Goal: Navigation & Orientation: Find specific page/section

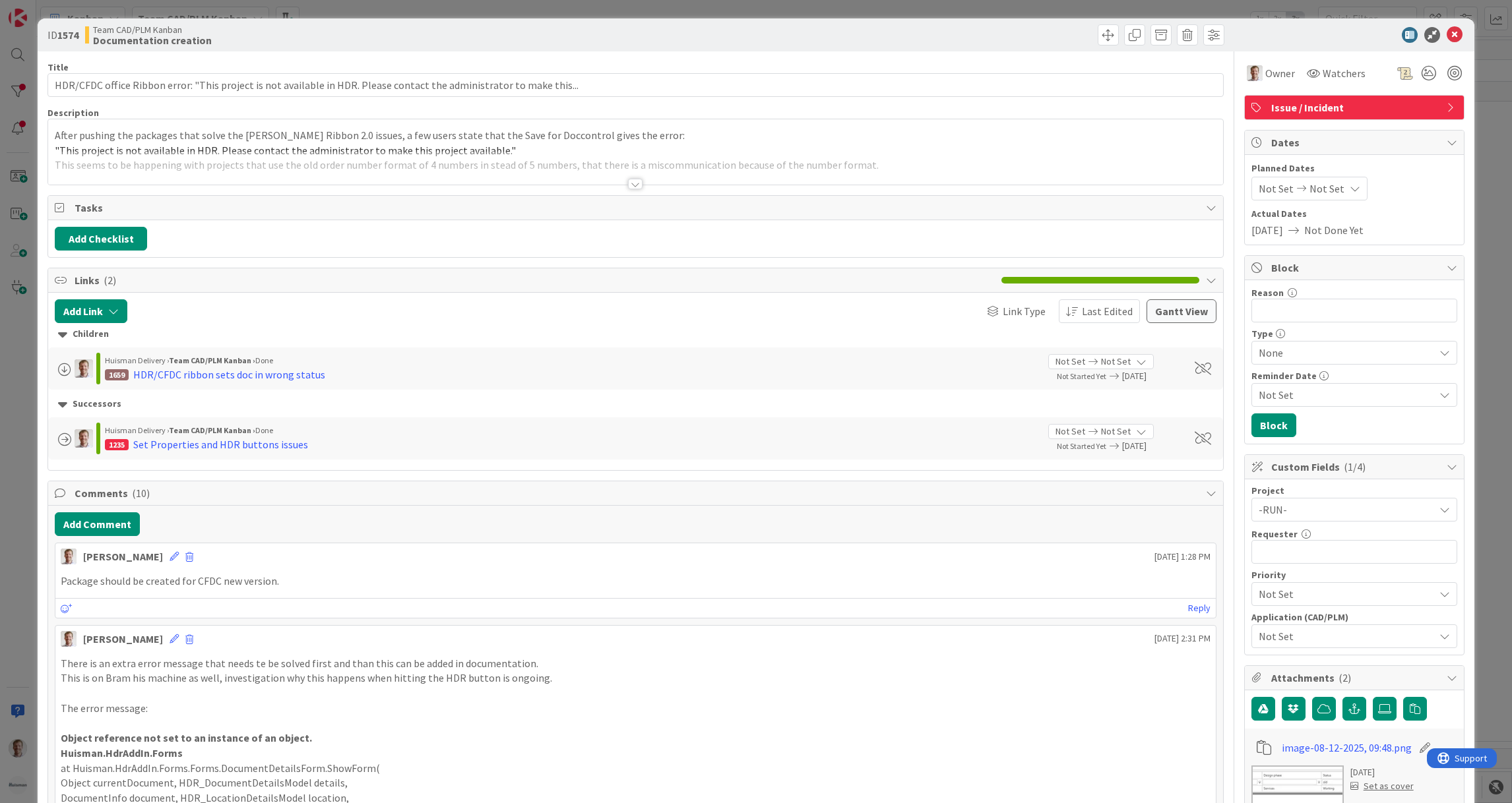
scroll to position [395, 0]
click at [1446, 34] on icon at bounding box center [1454, 35] width 16 height 16
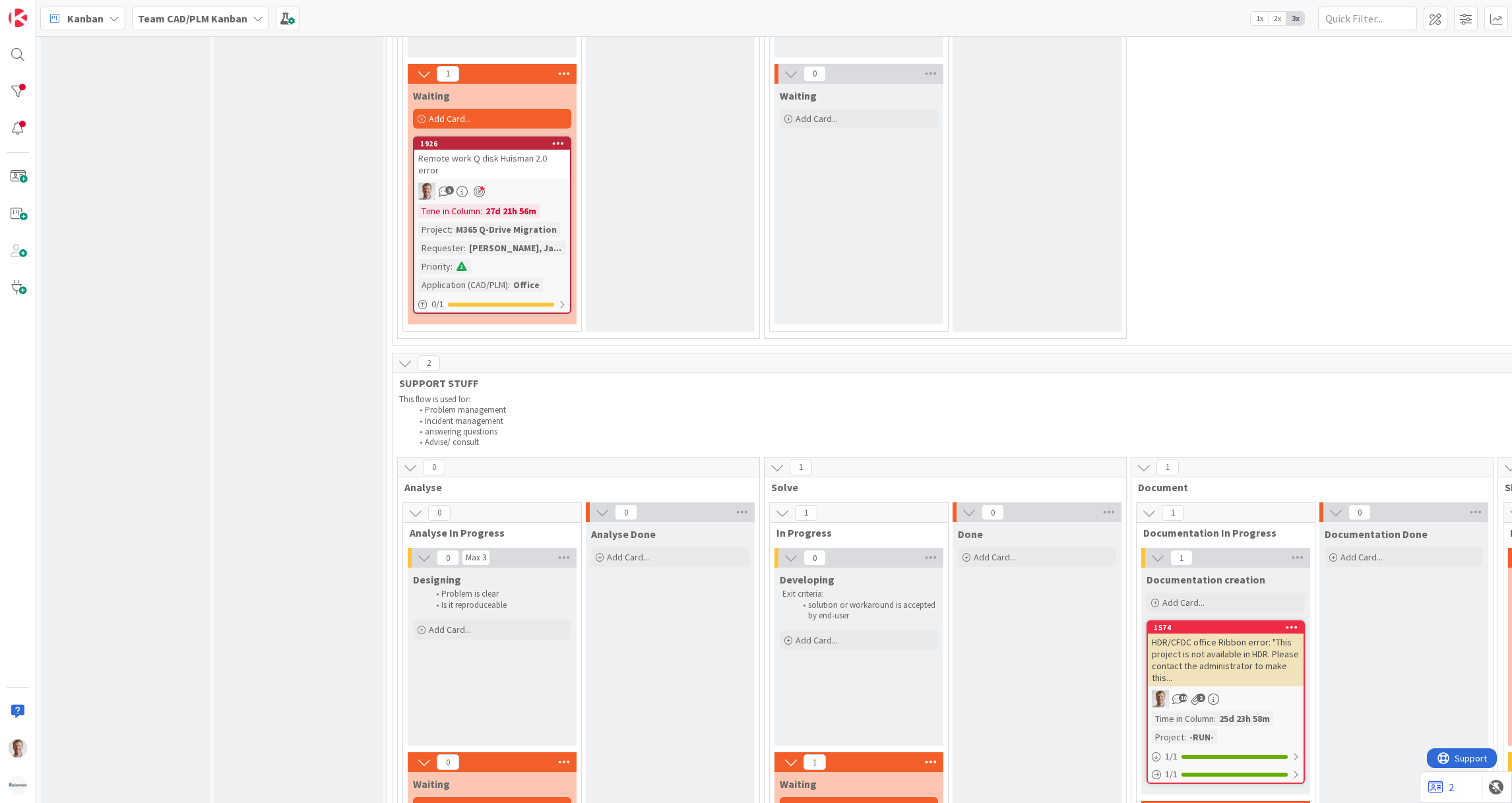
click at [1373, 189] on div "1 Execute / Solve 1 In Progress 0 Solving / Executing Add Card... 1 Waiting Add…" at bounding box center [1495, 57] width 2201 height 577
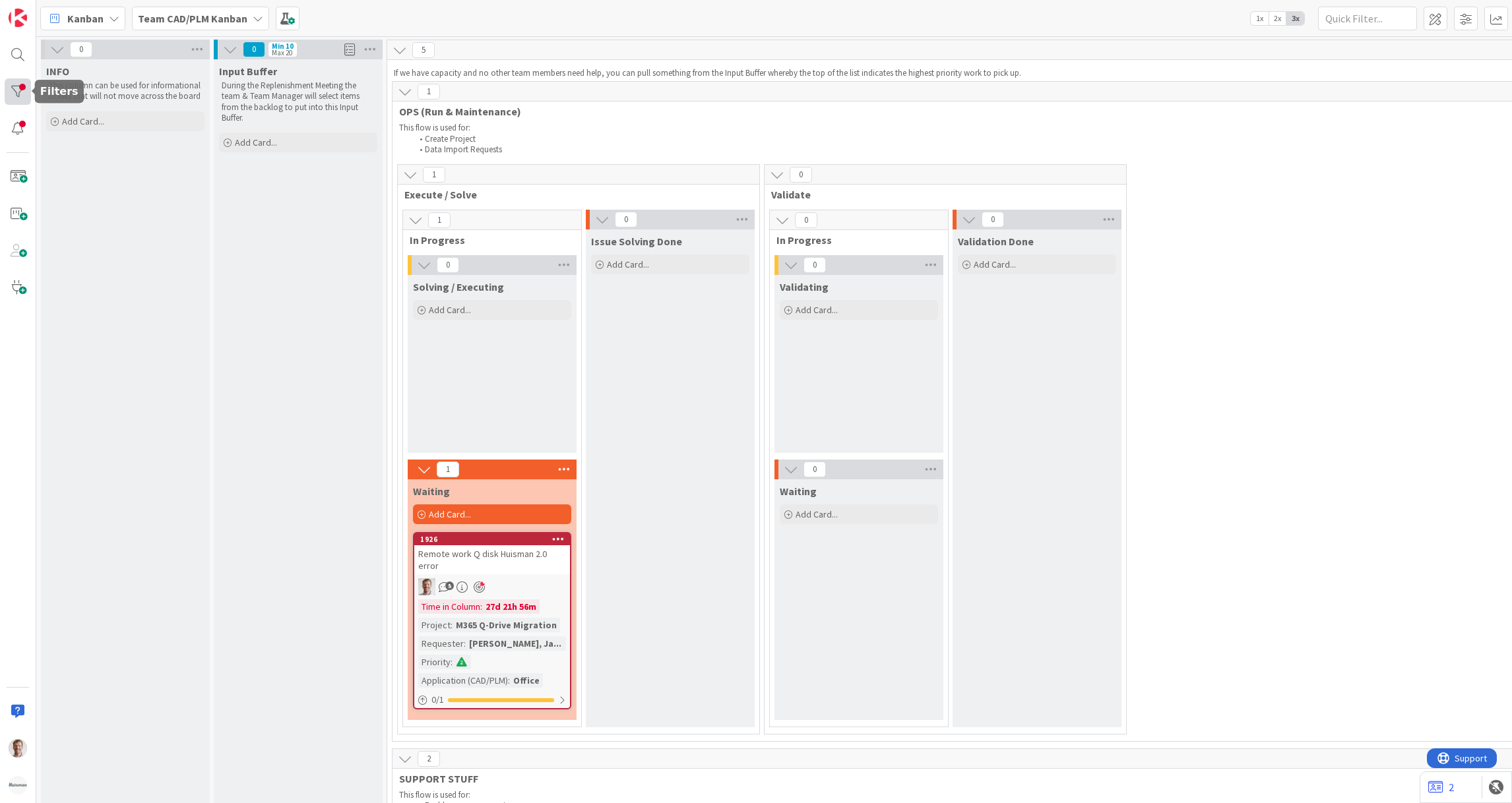
click at [18, 94] on div at bounding box center [17, 91] width 26 height 26
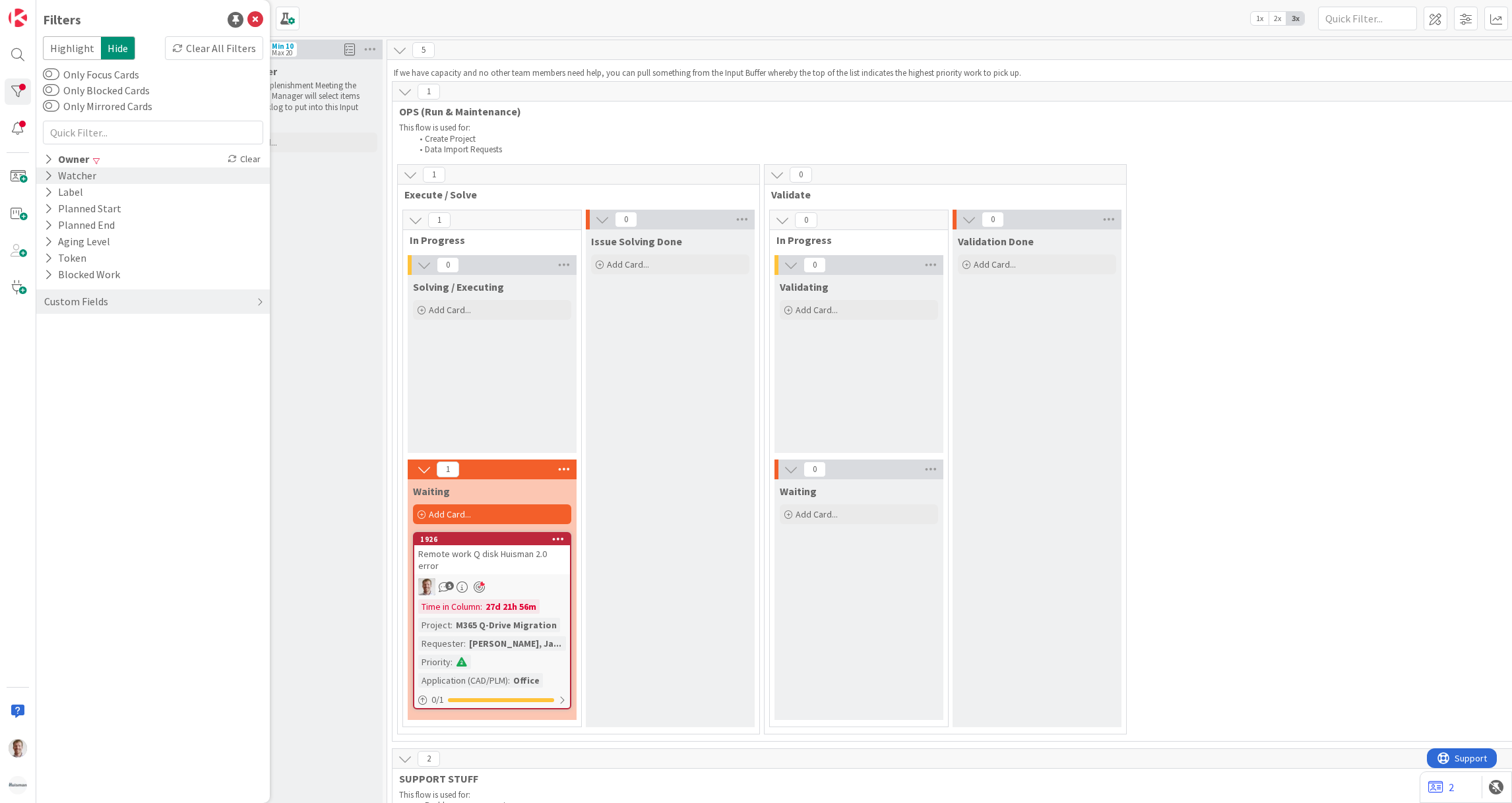
click at [245, 167] on div "Highlight Hide Clear All Filters Only Focus Cards Only Blocked Cards Only Mirro…" at bounding box center [153, 178] width 220 height 284
click at [228, 149] on div "Highlight Hide Clear All Filters Only Focus Cards Only Blocked Cards Only Mirro…" at bounding box center [153, 178] width 220 height 284
click at [232, 161] on icon at bounding box center [232, 159] width 9 height 9
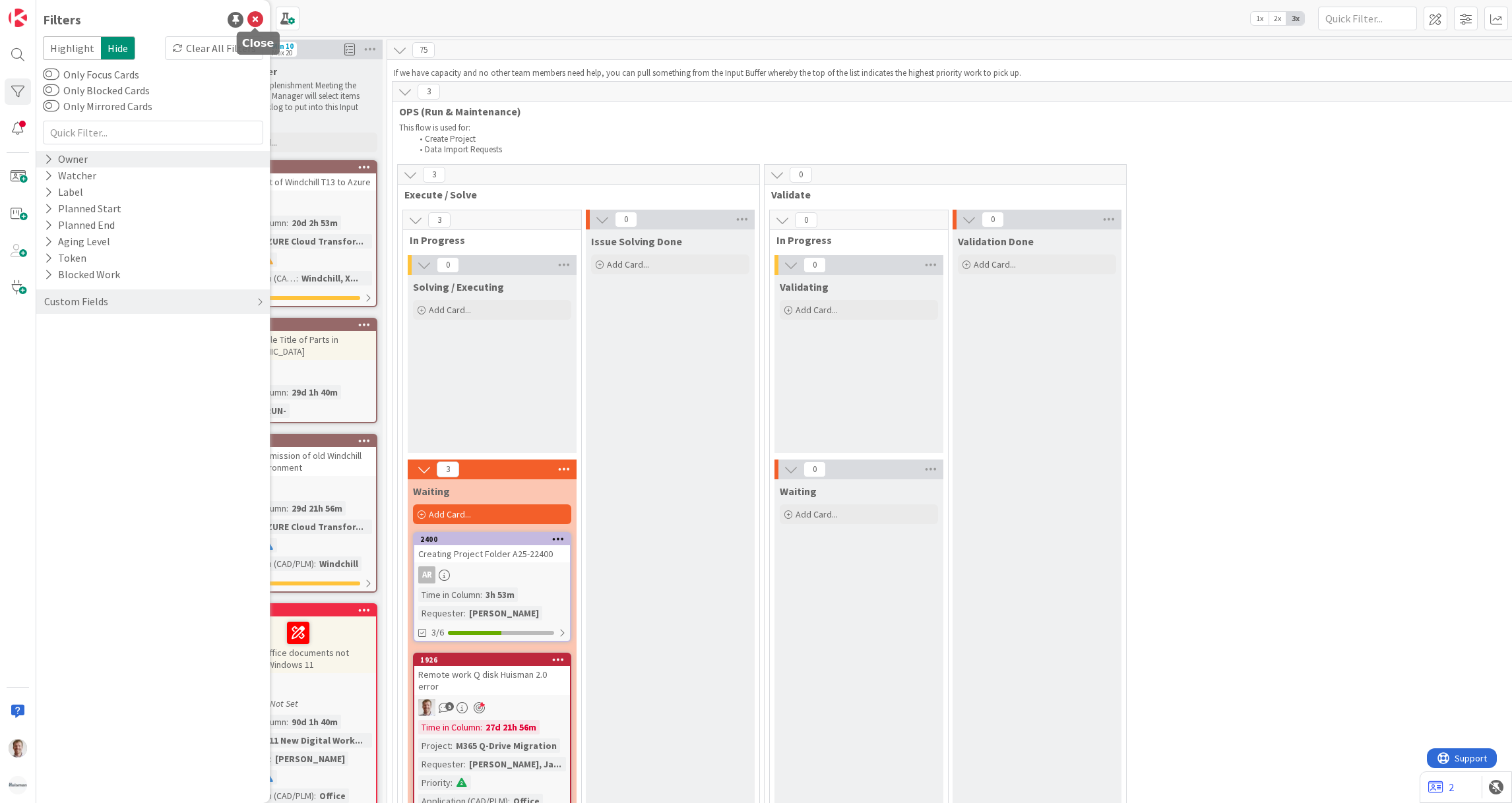
click at [259, 21] on icon at bounding box center [256, 20] width 16 height 16
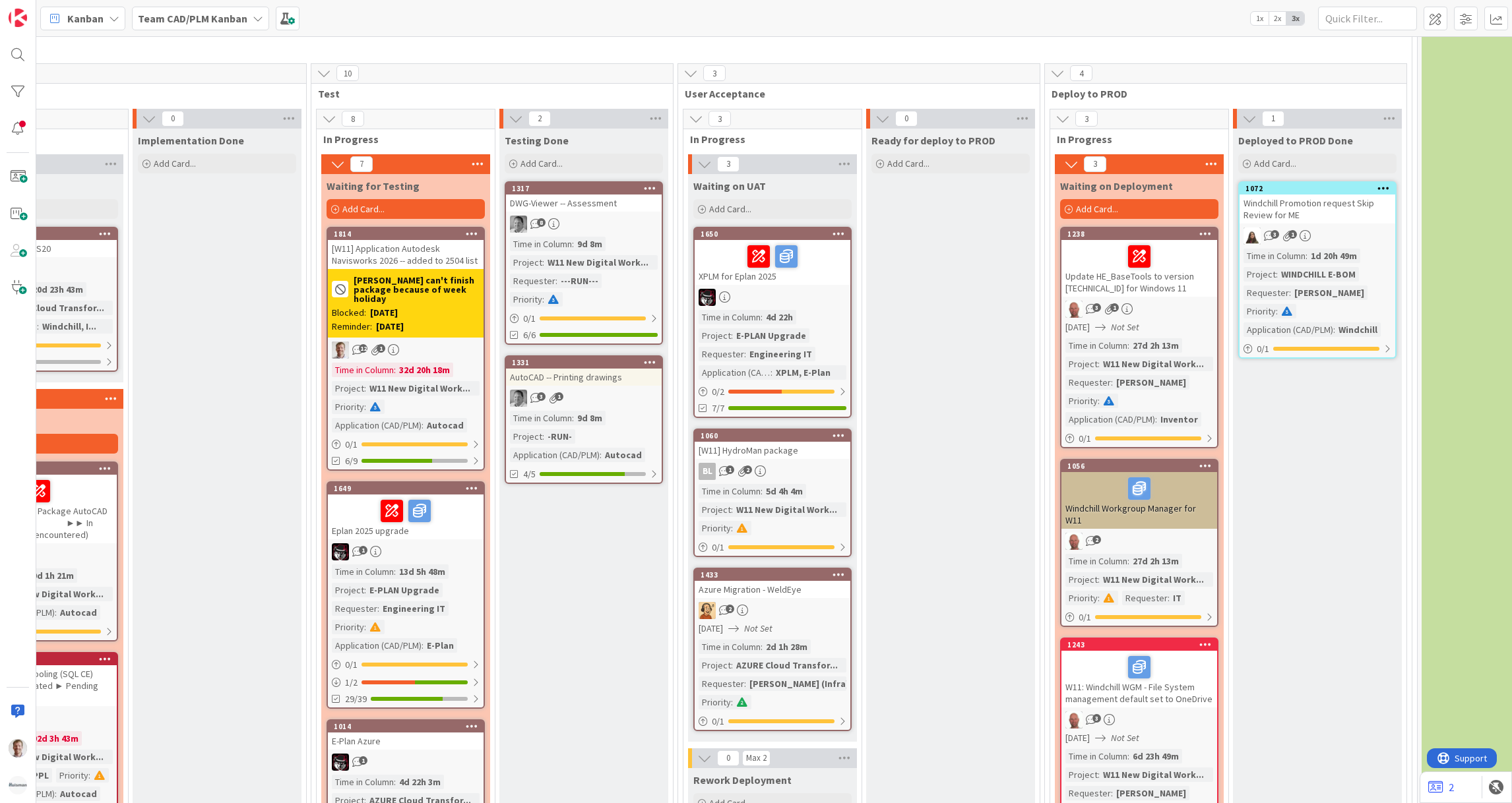
scroll to position [2077, 1187]
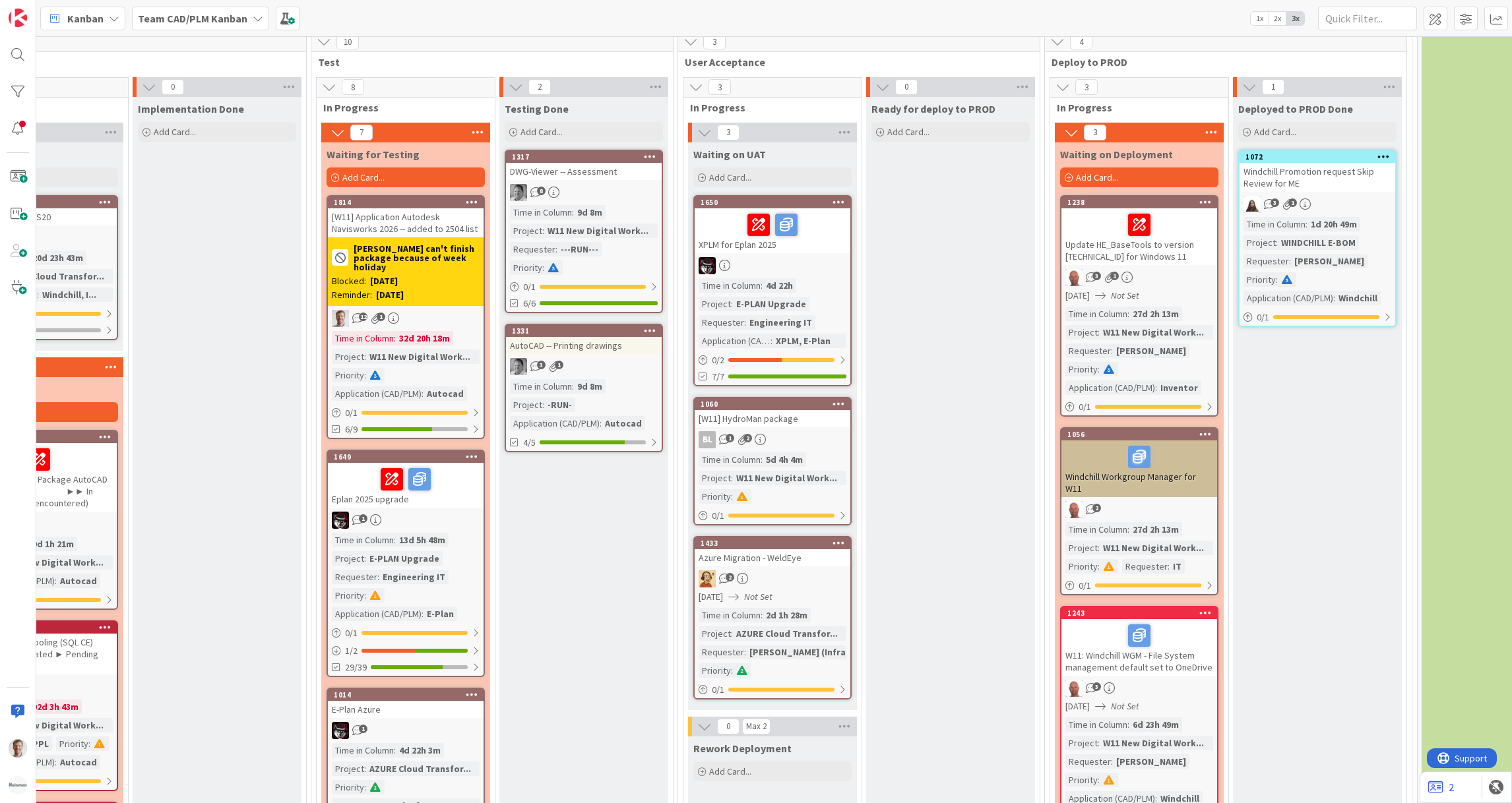
click at [1369, 163] on div "Windchill Promotion request Skip Review for ME" at bounding box center [1317, 177] width 156 height 29
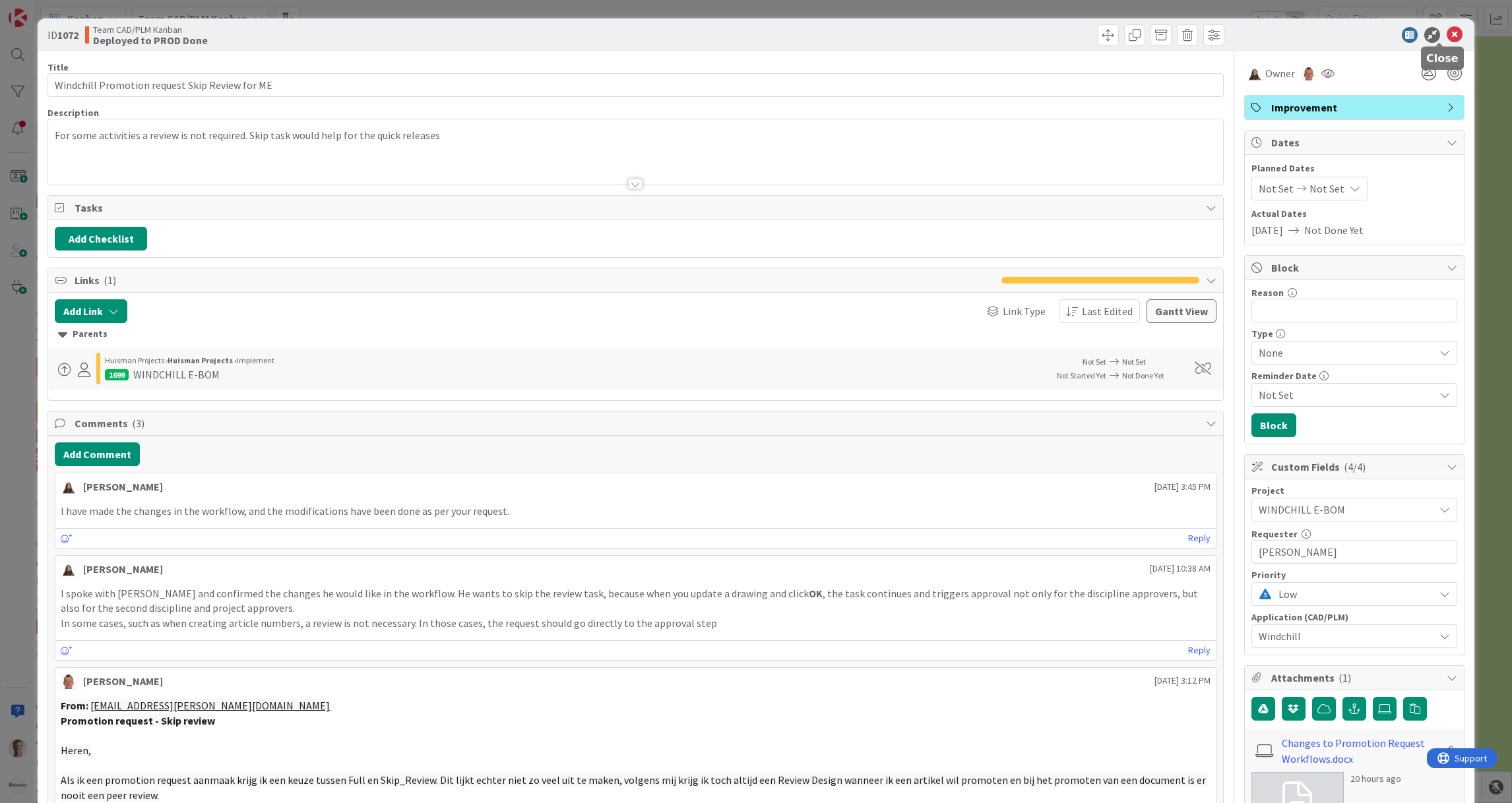
click at [1446, 31] on icon at bounding box center [1454, 35] width 16 height 16
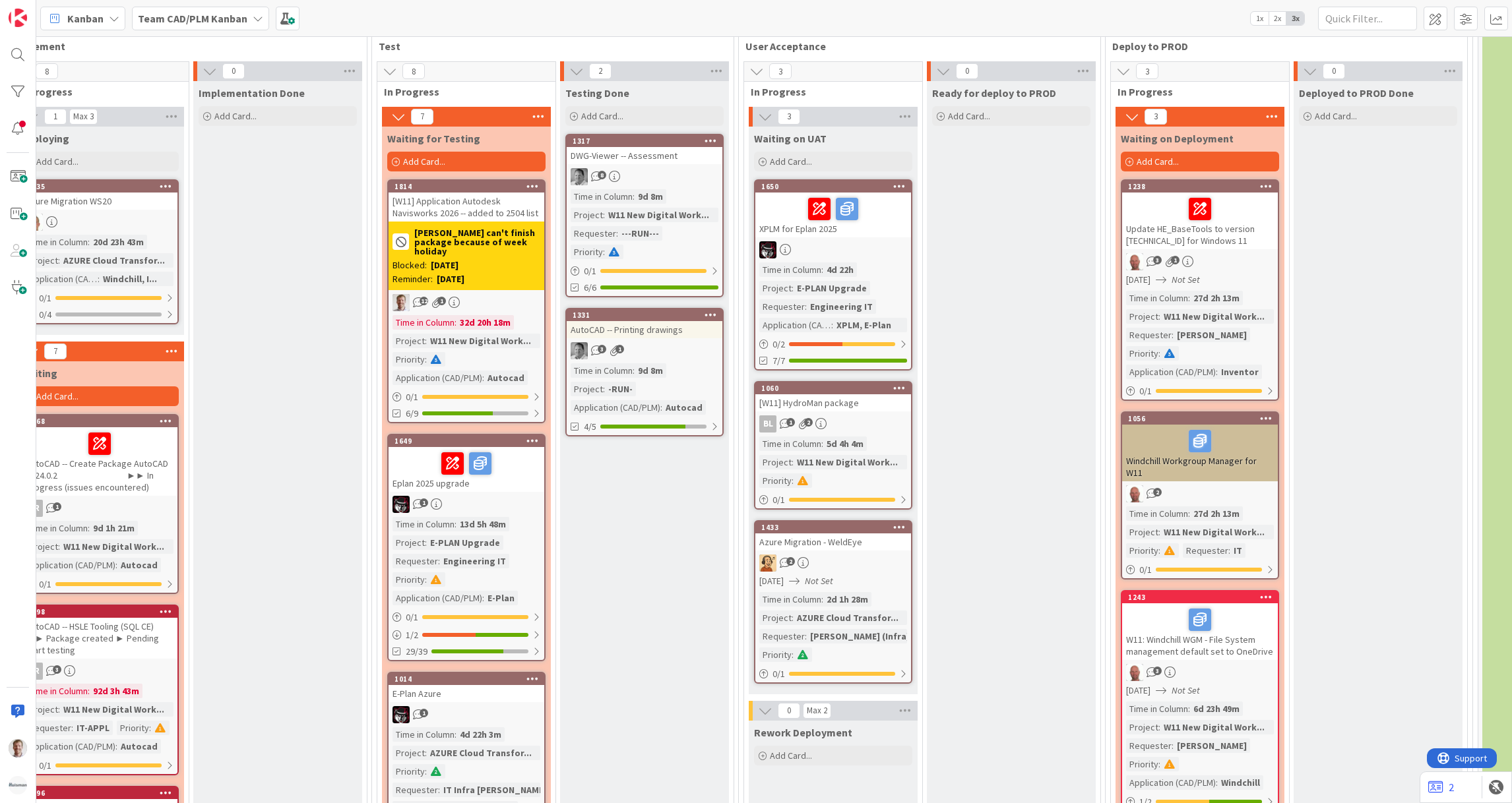
scroll to position [2092, 1225]
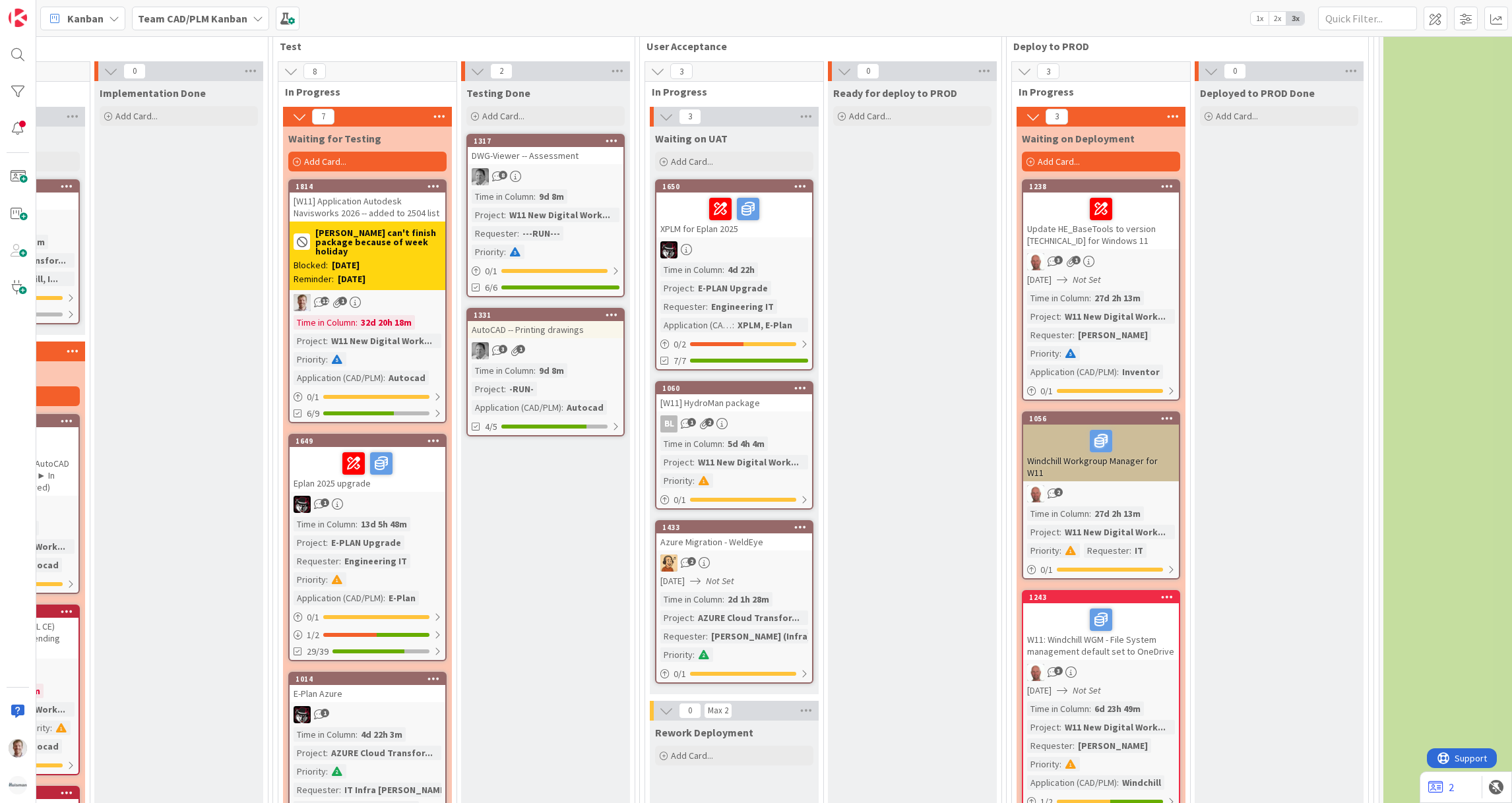
click at [1145, 195] on div at bounding box center [1101, 209] width 148 height 27
click at [1147, 437] on div "Windchill Workgroup Manager for W11" at bounding box center [1101, 453] width 156 height 57
click at [1154, 606] on div at bounding box center [1101, 620] width 148 height 27
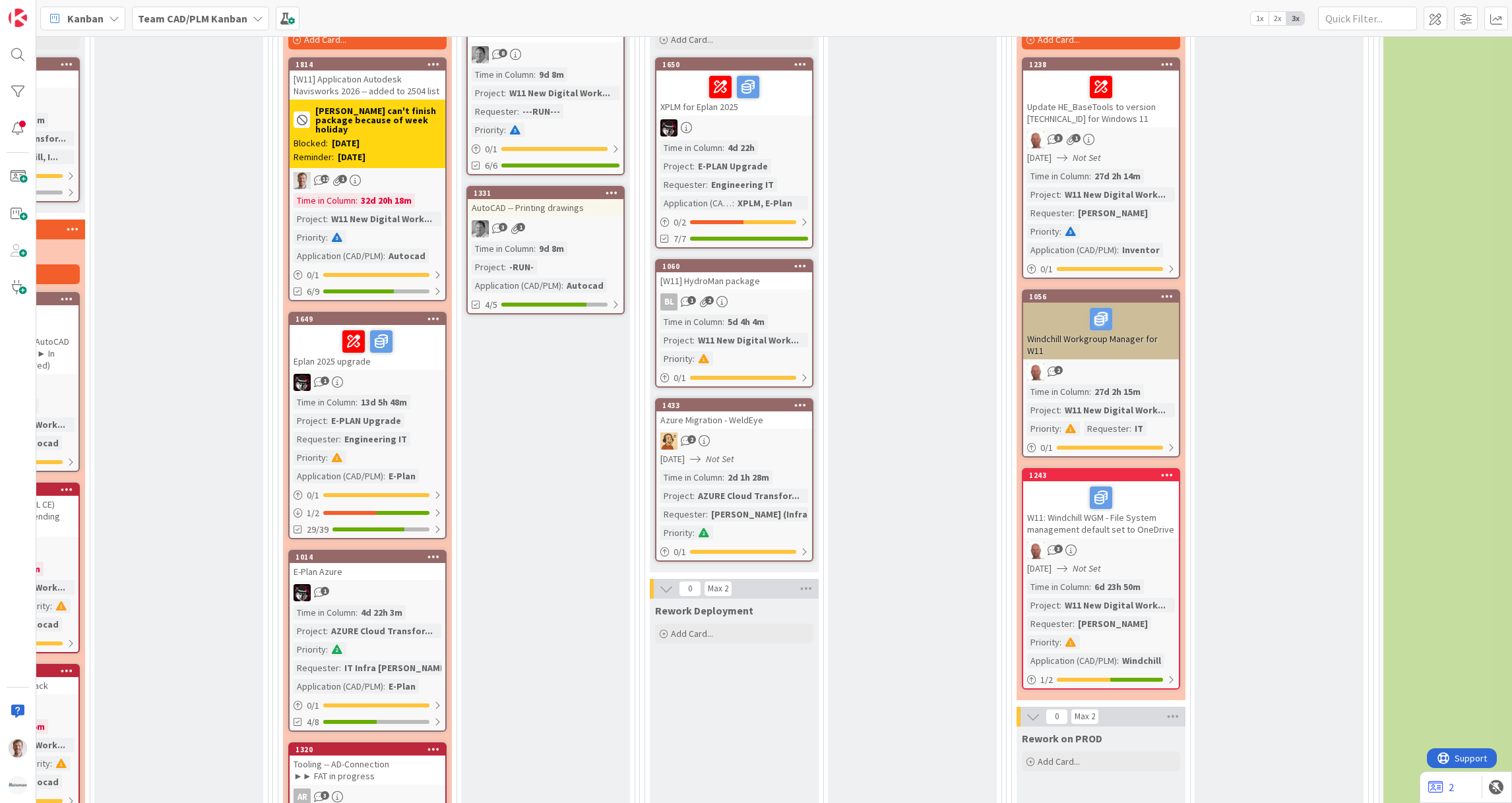
scroll to position [2092, 1225]
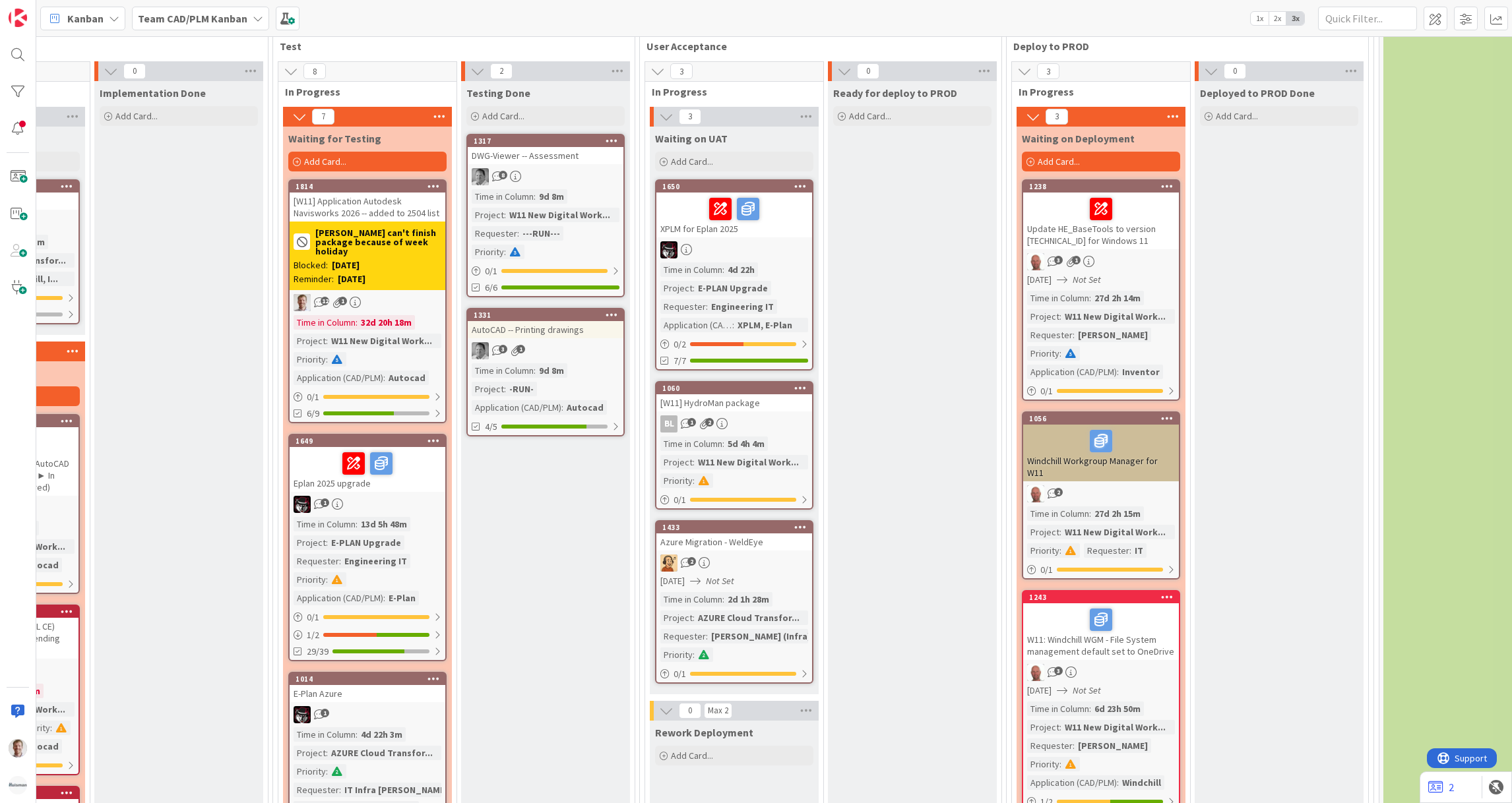
click at [790, 215] on div "XPLM for Eplan 2025" at bounding box center [734, 215] width 156 height 45
click at [757, 533] on div "Azure Migration - WeldEye" at bounding box center [734, 542] width 156 height 17
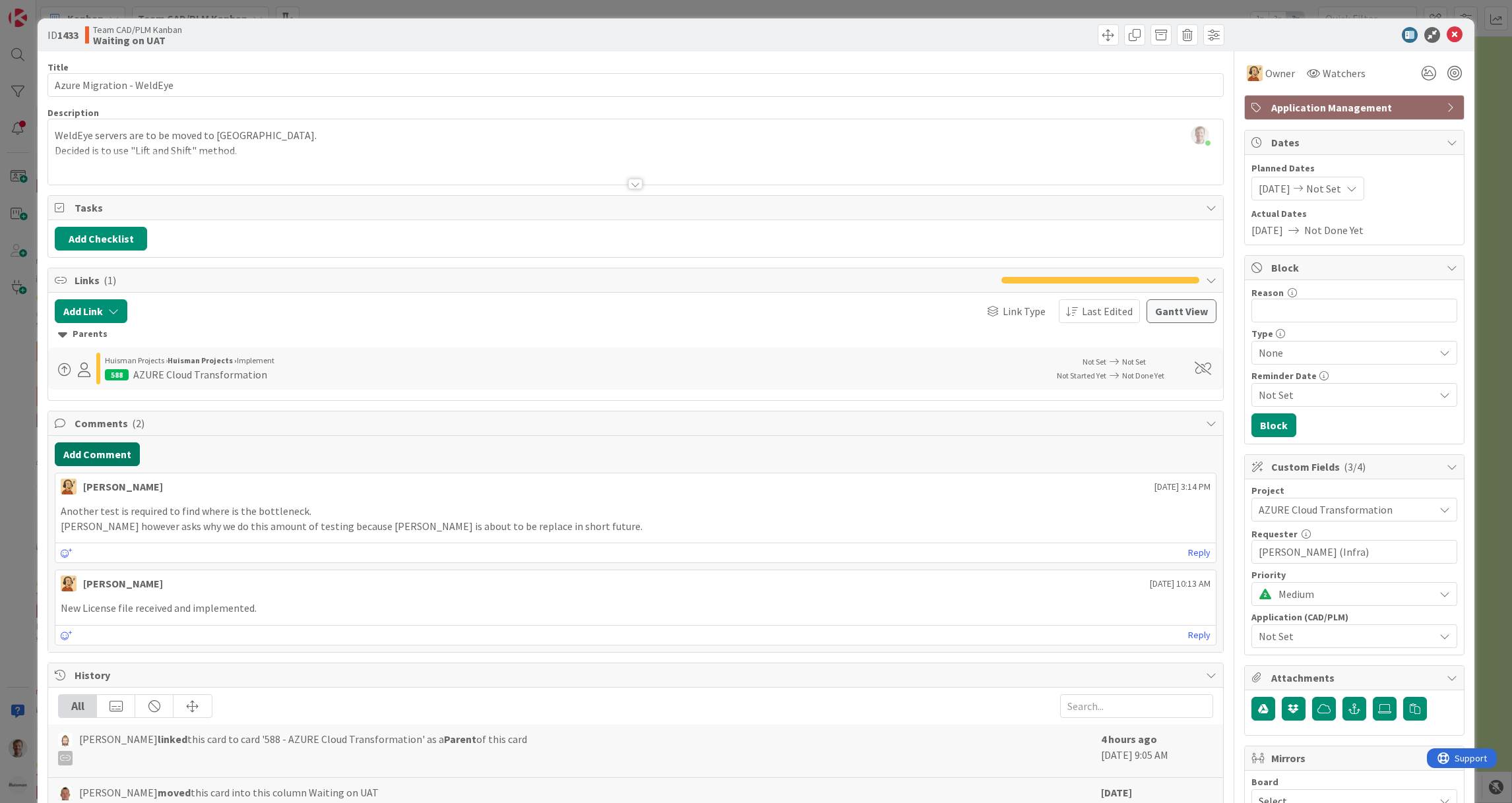
click at [105, 446] on button "Add Comment" at bounding box center [97, 454] width 85 height 23
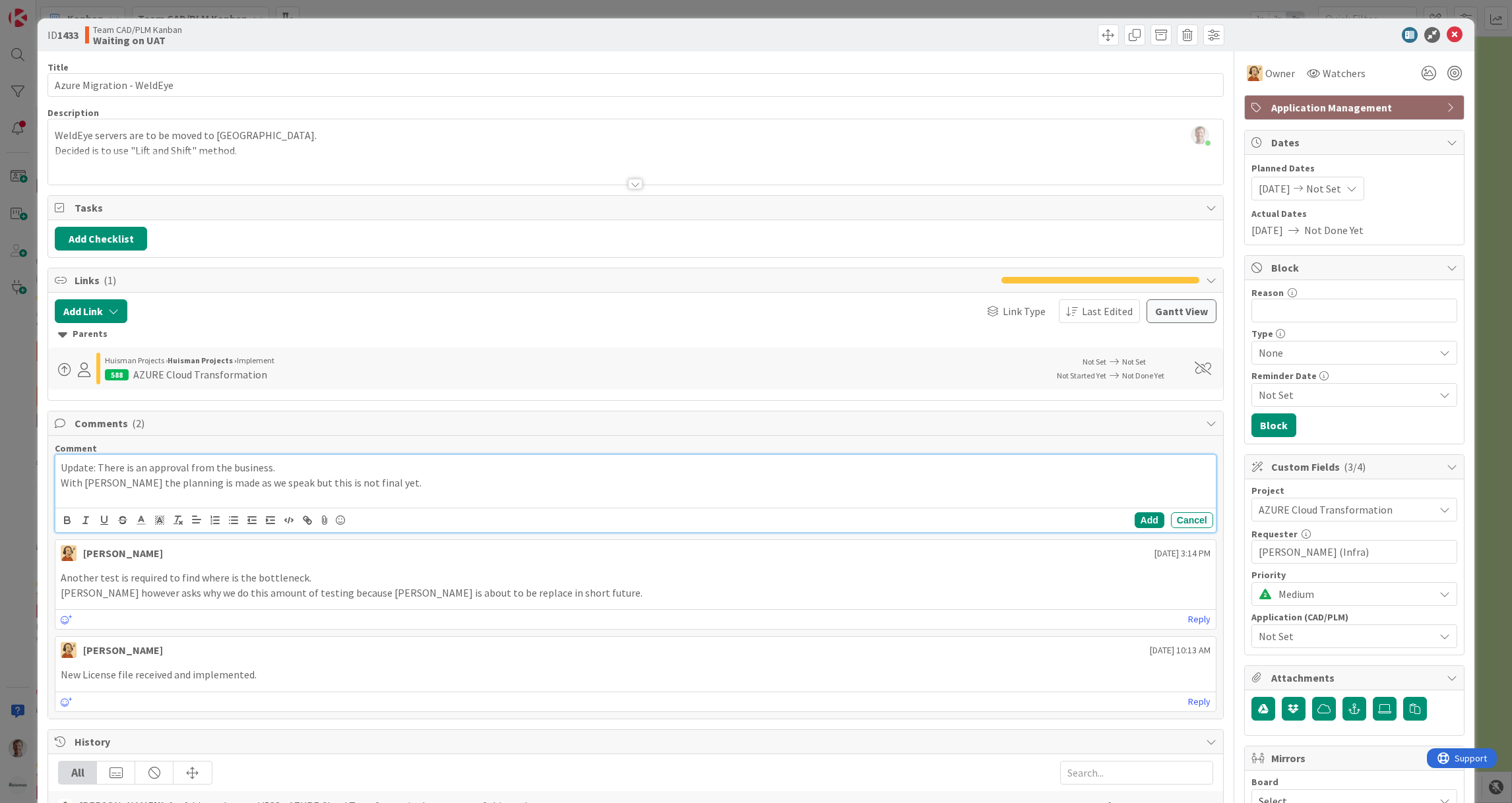
click at [110, 482] on p "With [PERSON_NAME] the planning is made as we speak but this is not final yet." at bounding box center [635, 483] width 1149 height 15
click at [1185, 521] on button "Cancel" at bounding box center [1191, 521] width 42 height 16
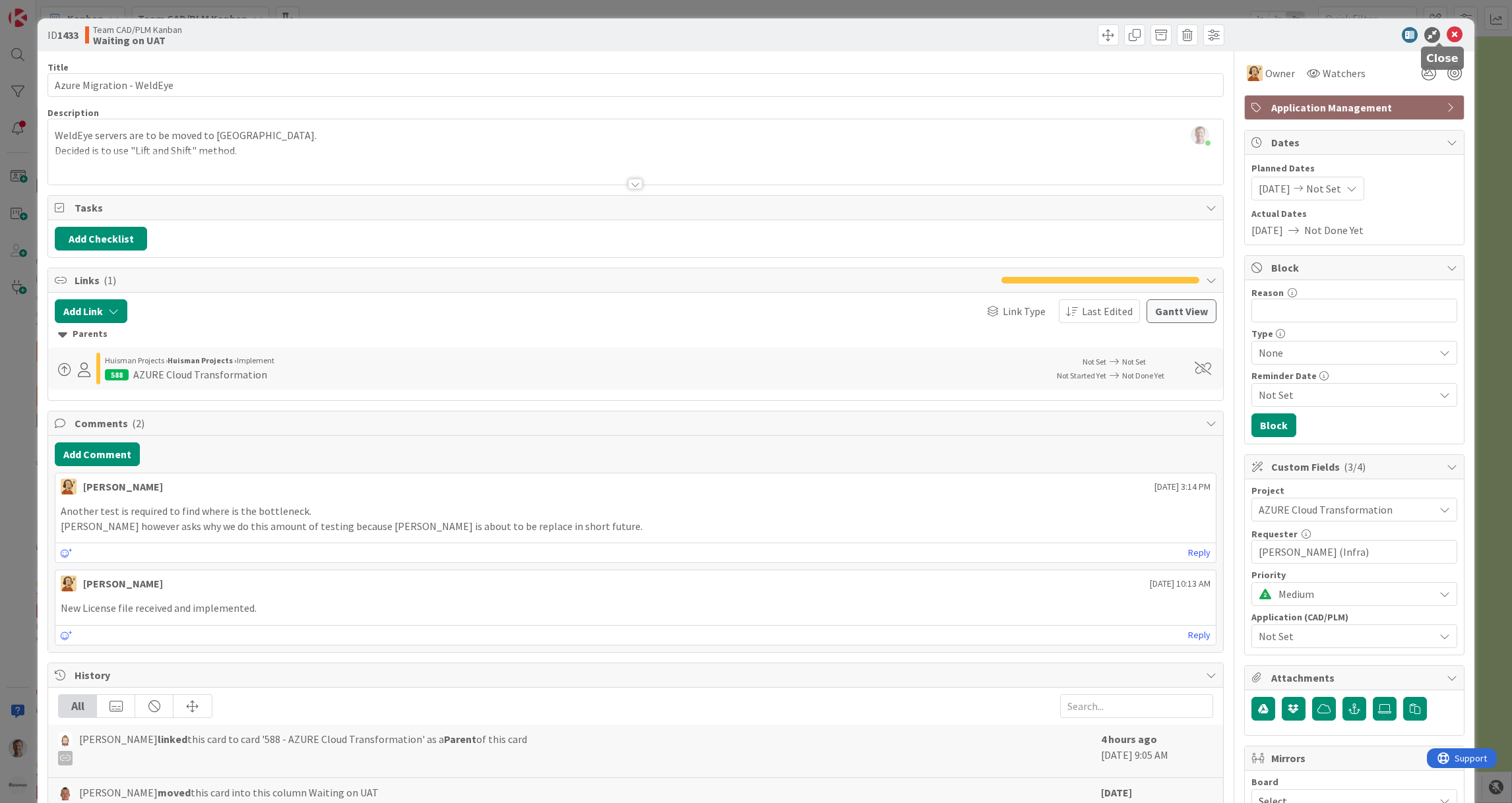
click at [1446, 36] on icon at bounding box center [1454, 35] width 16 height 16
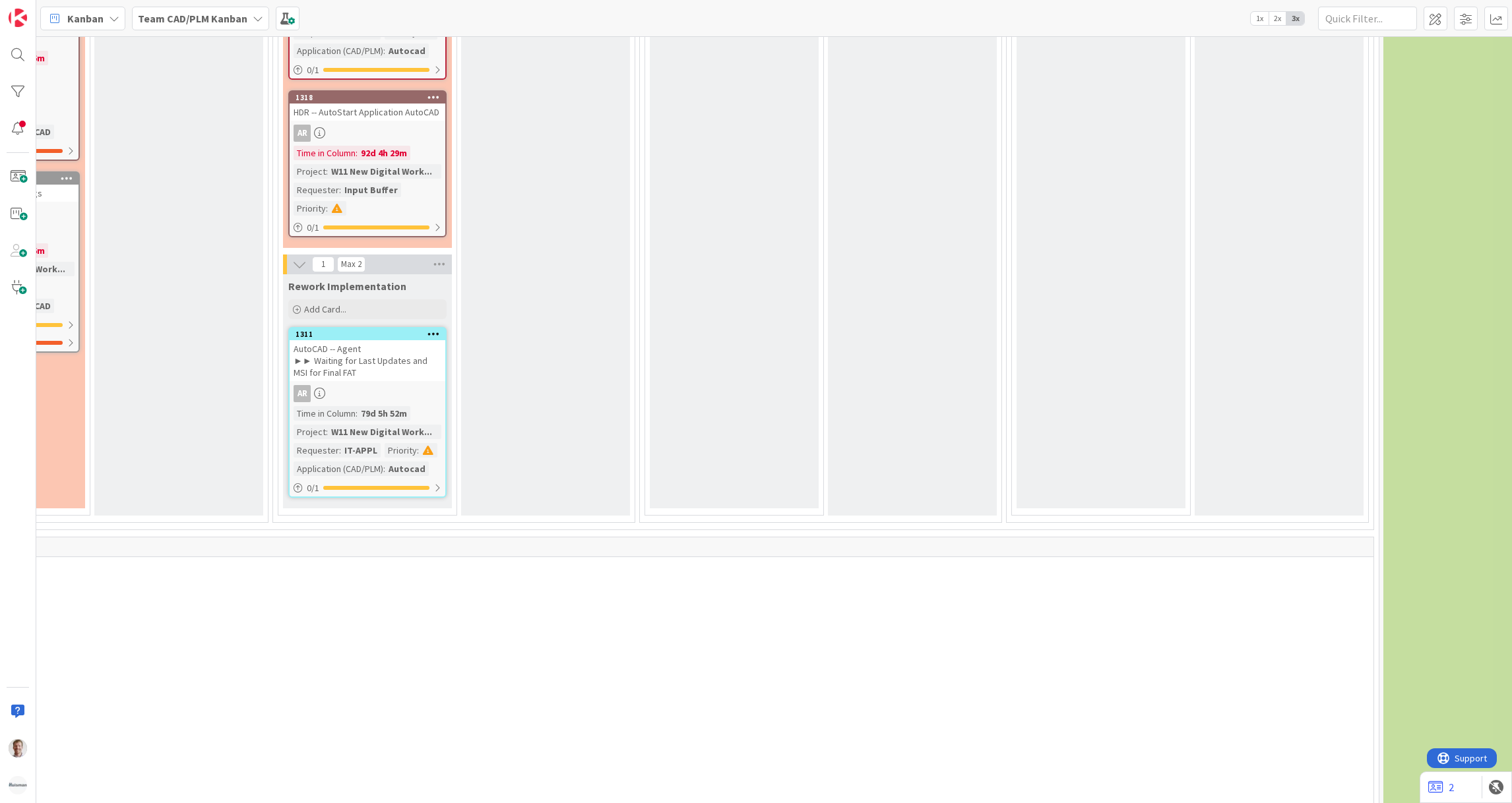
scroll to position [3379, 1225]
click at [374, 343] on div "AutoCAD -- Agent ►► Waiting for Last Updates and MSI for Final FAT" at bounding box center [367, 357] width 156 height 41
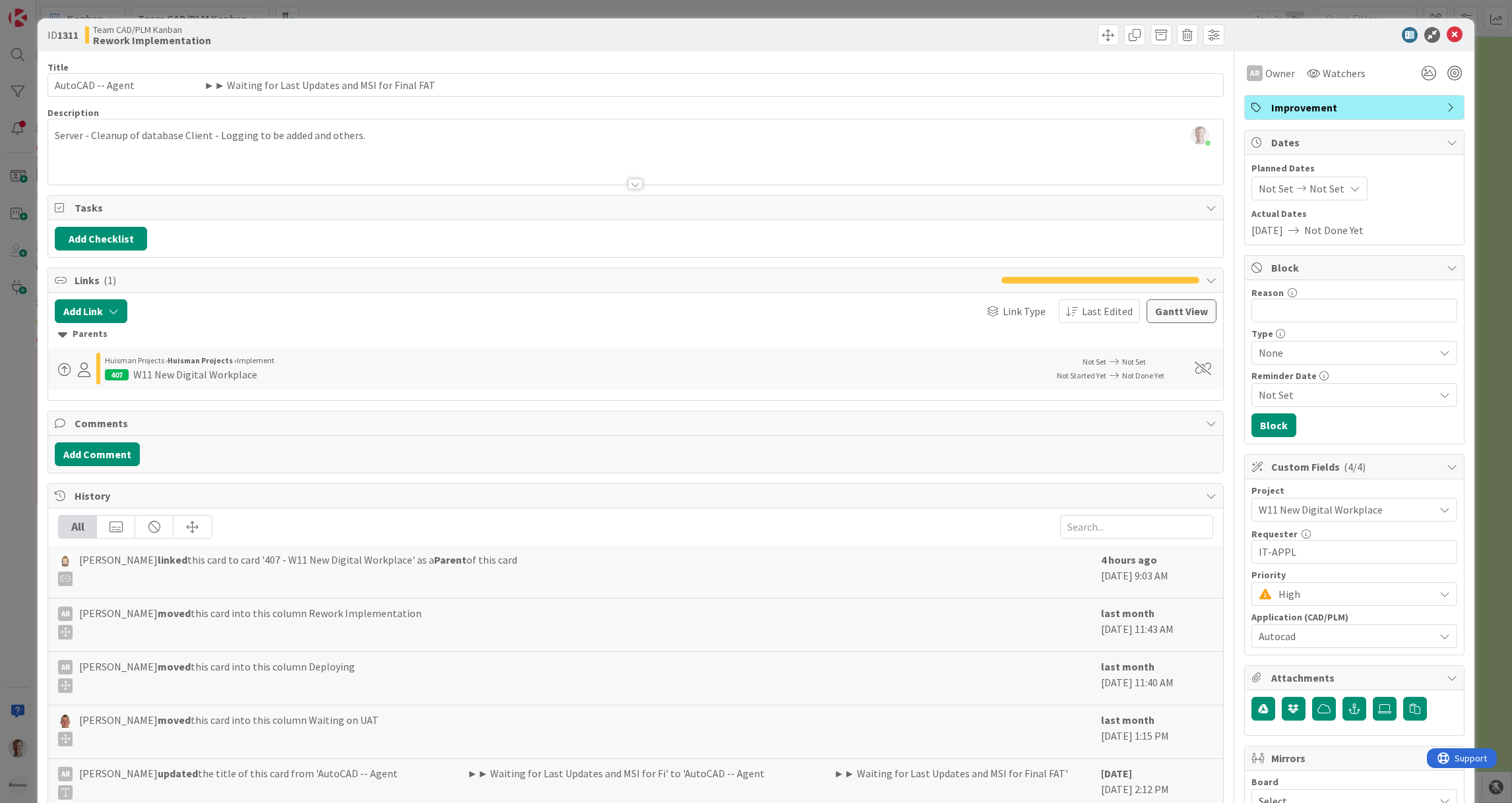
click at [628, 183] on div at bounding box center [635, 184] width 15 height 11
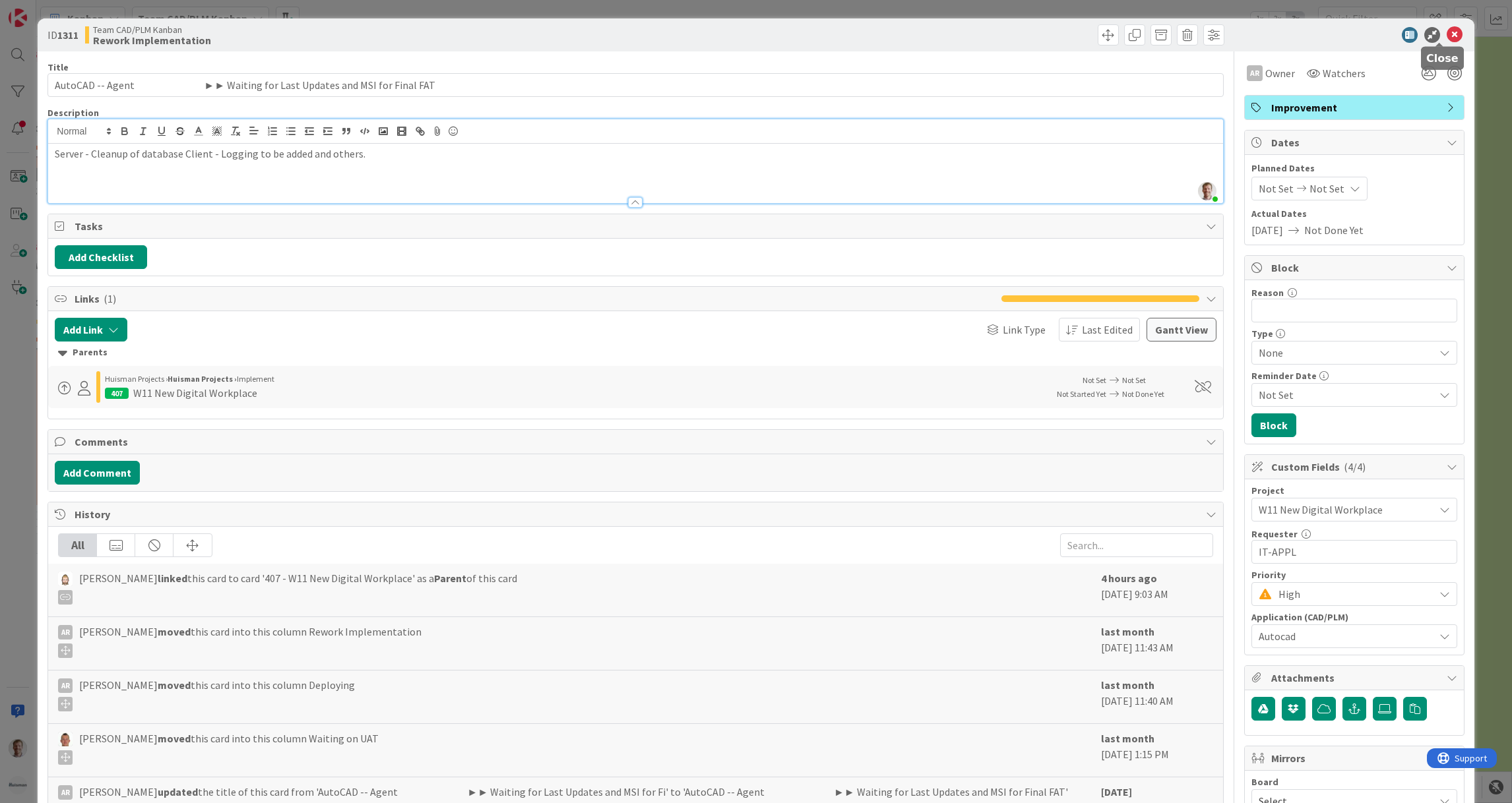
click at [1446, 31] on icon at bounding box center [1454, 35] width 16 height 16
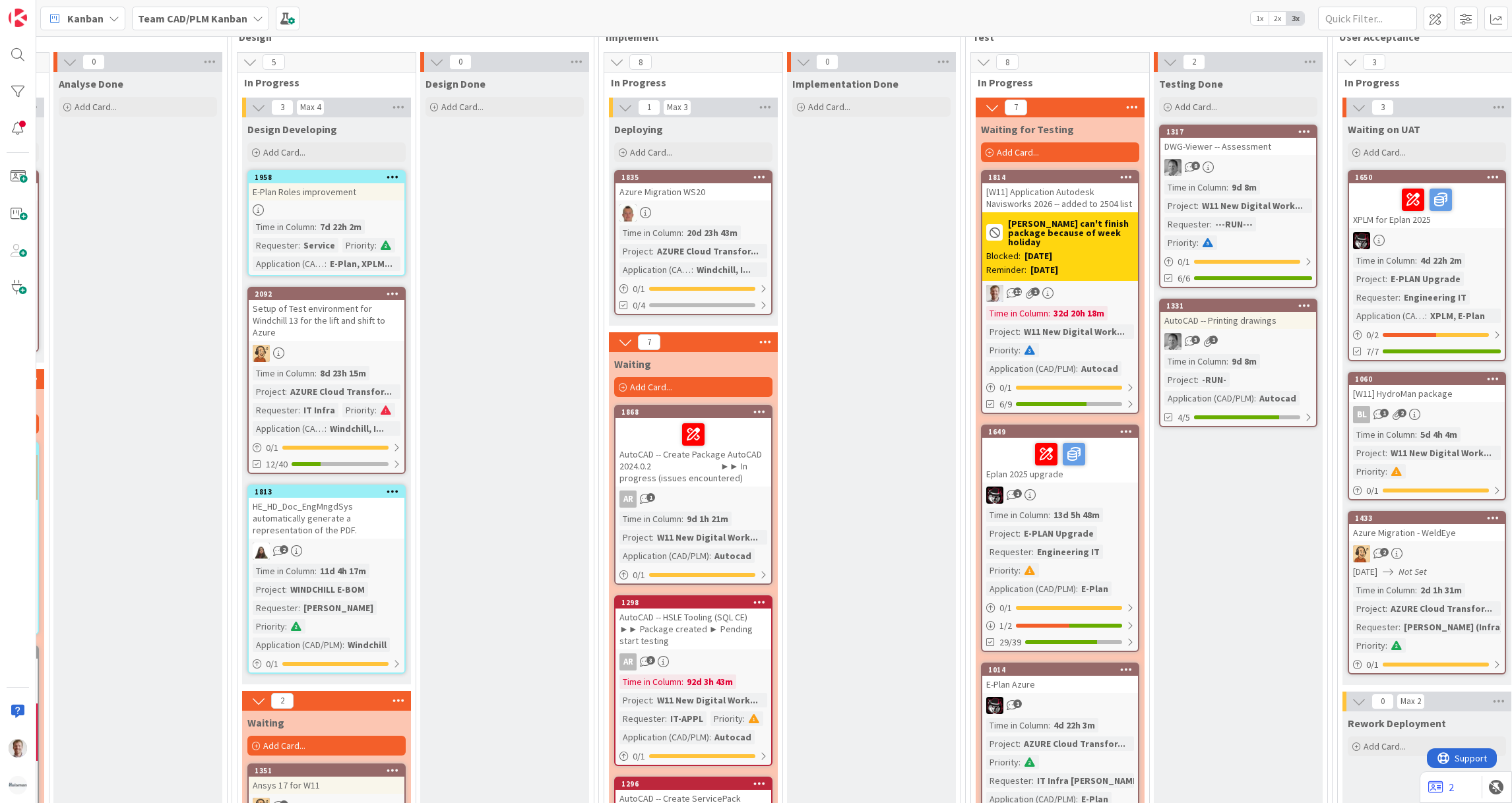
scroll to position [2092, 532]
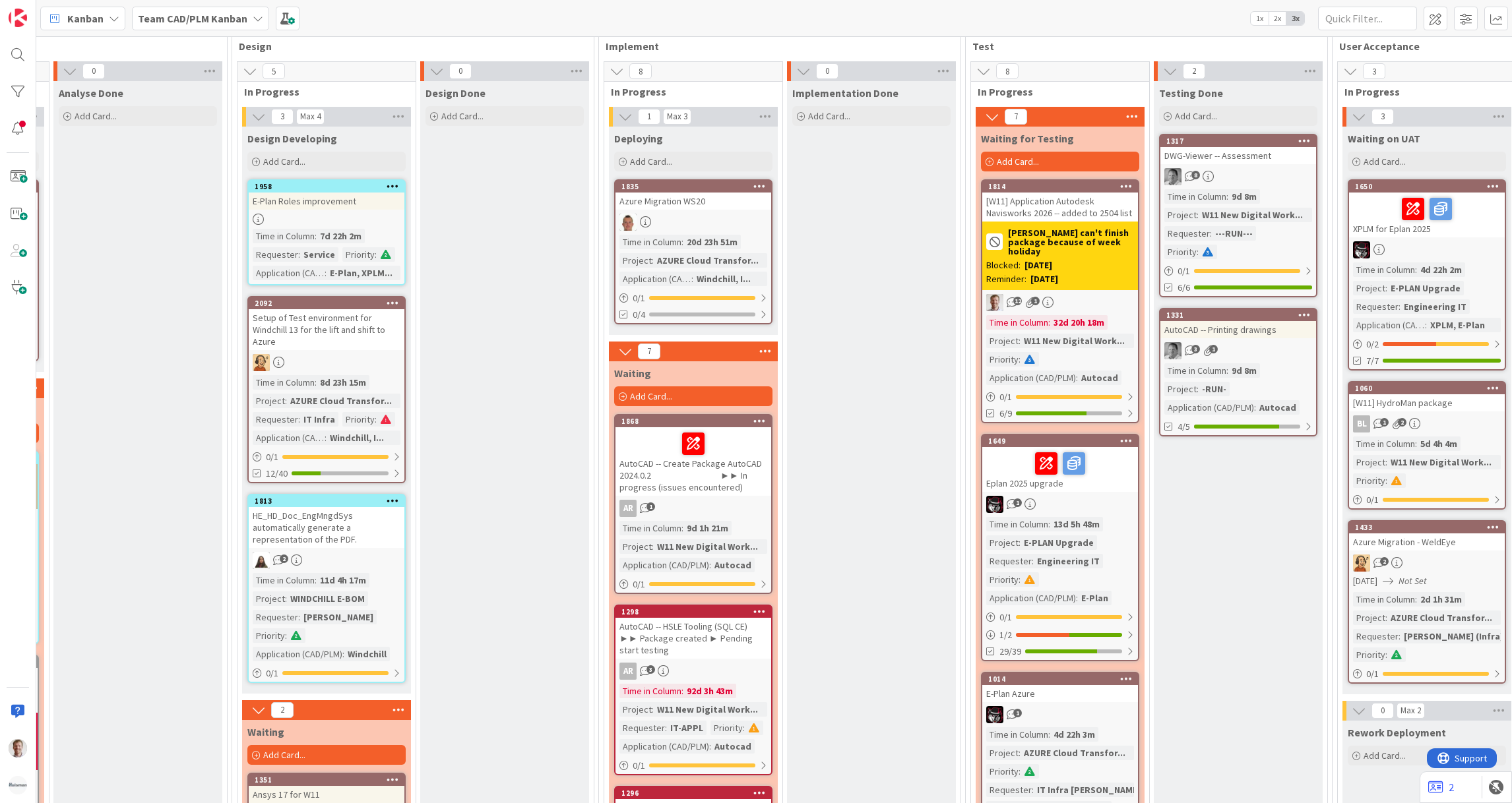
click at [732, 193] on div "Azure Migration WS20" at bounding box center [693, 201] width 156 height 17
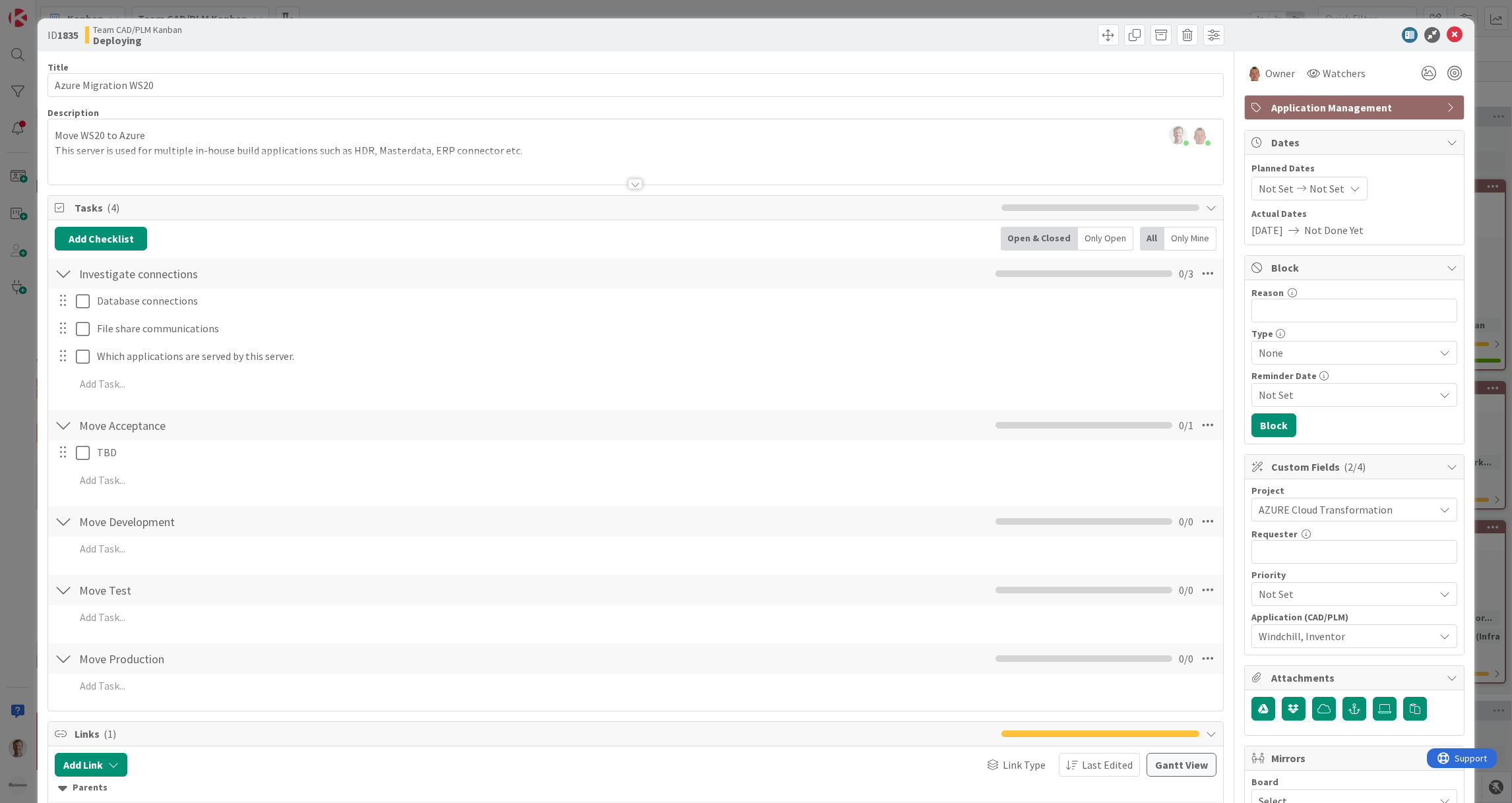
click at [1430, 32] on div at bounding box center [1347, 35] width 234 height 16
click at [1446, 35] on icon at bounding box center [1454, 35] width 16 height 16
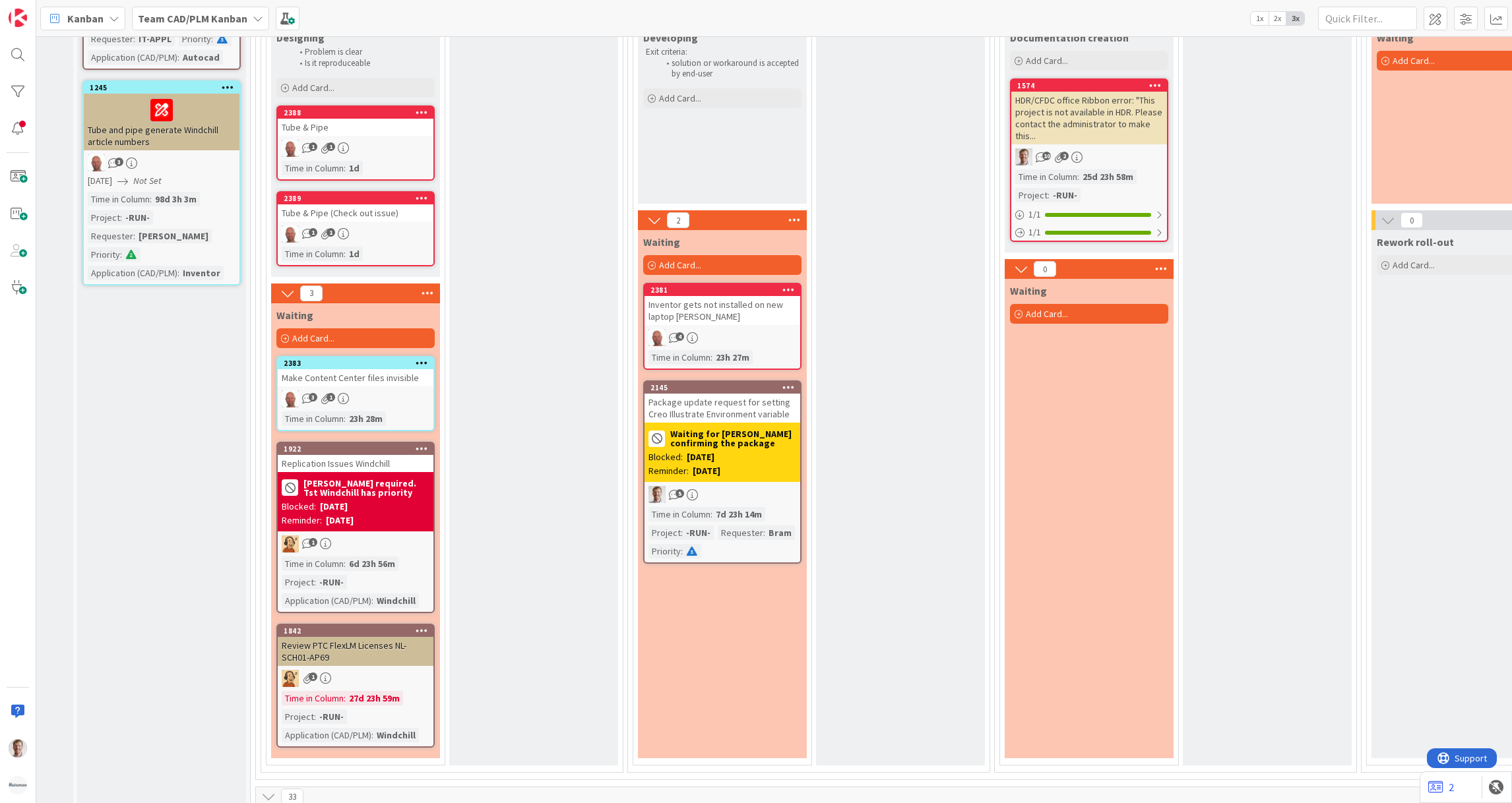
scroll to position [1202, 137]
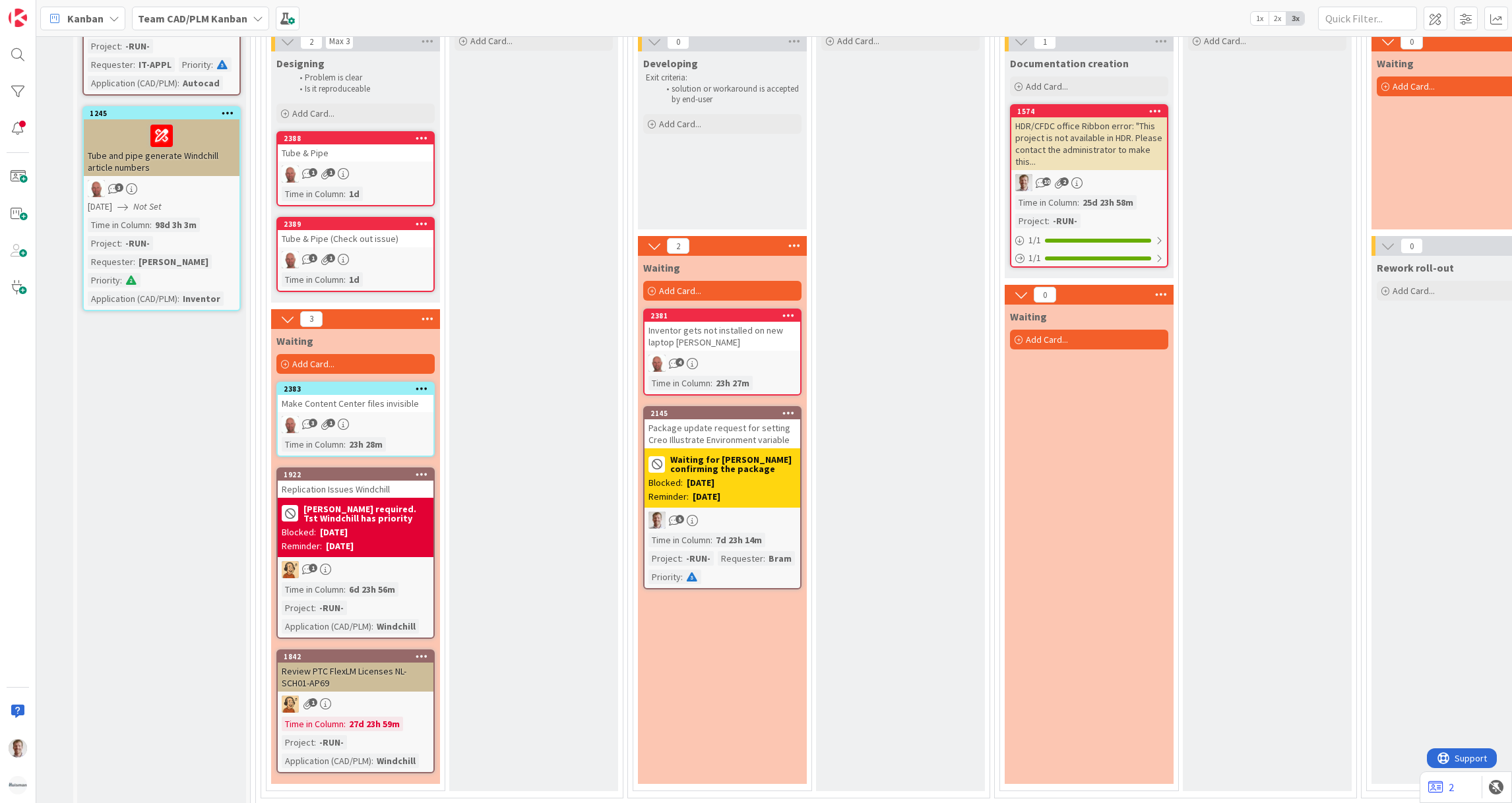
click at [413, 526] on div "Blocked: [DATE]" at bounding box center [355, 533] width 148 height 14
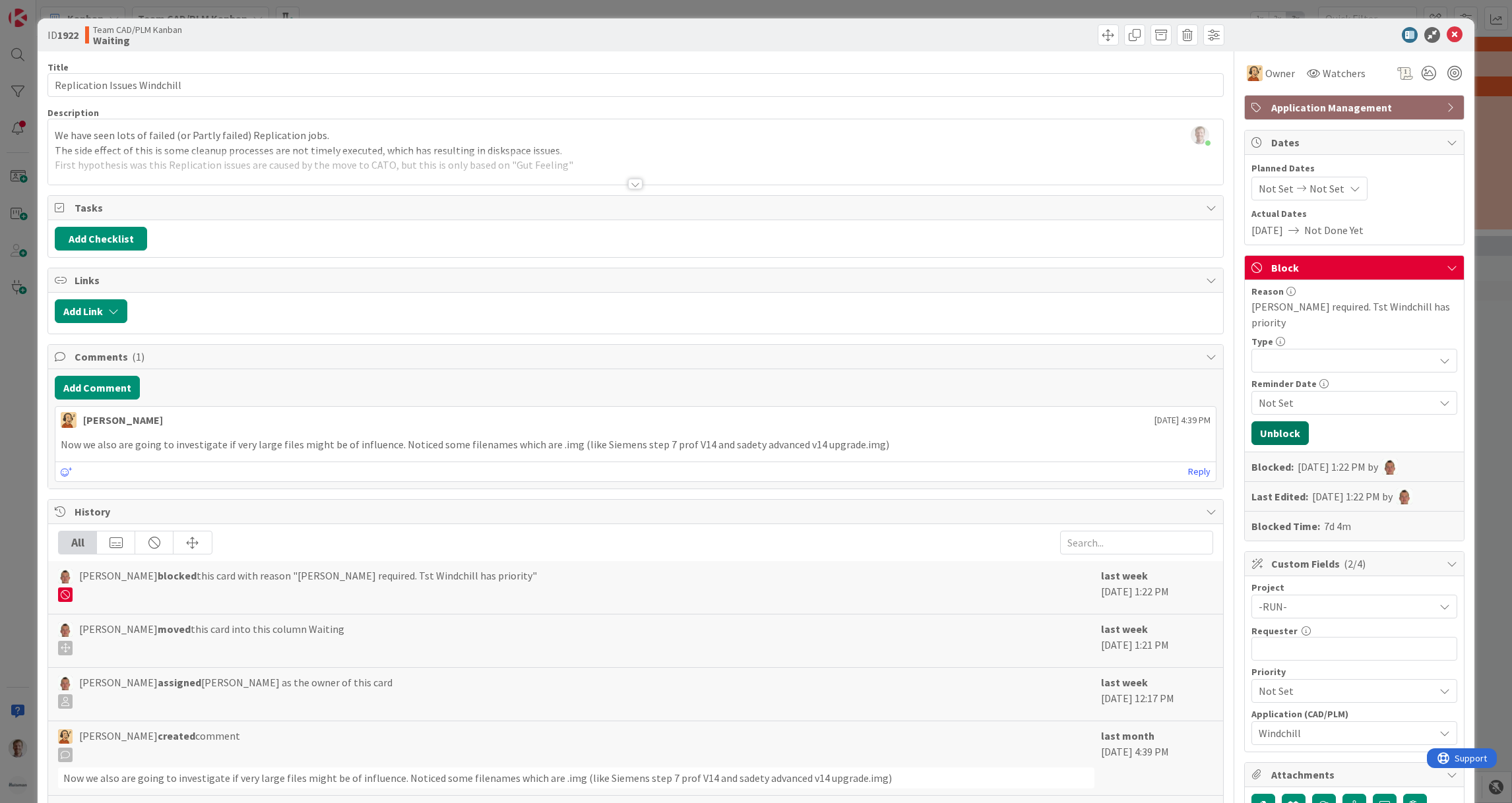
click at [1275, 430] on button "Unblock" at bounding box center [1280, 433] width 58 height 23
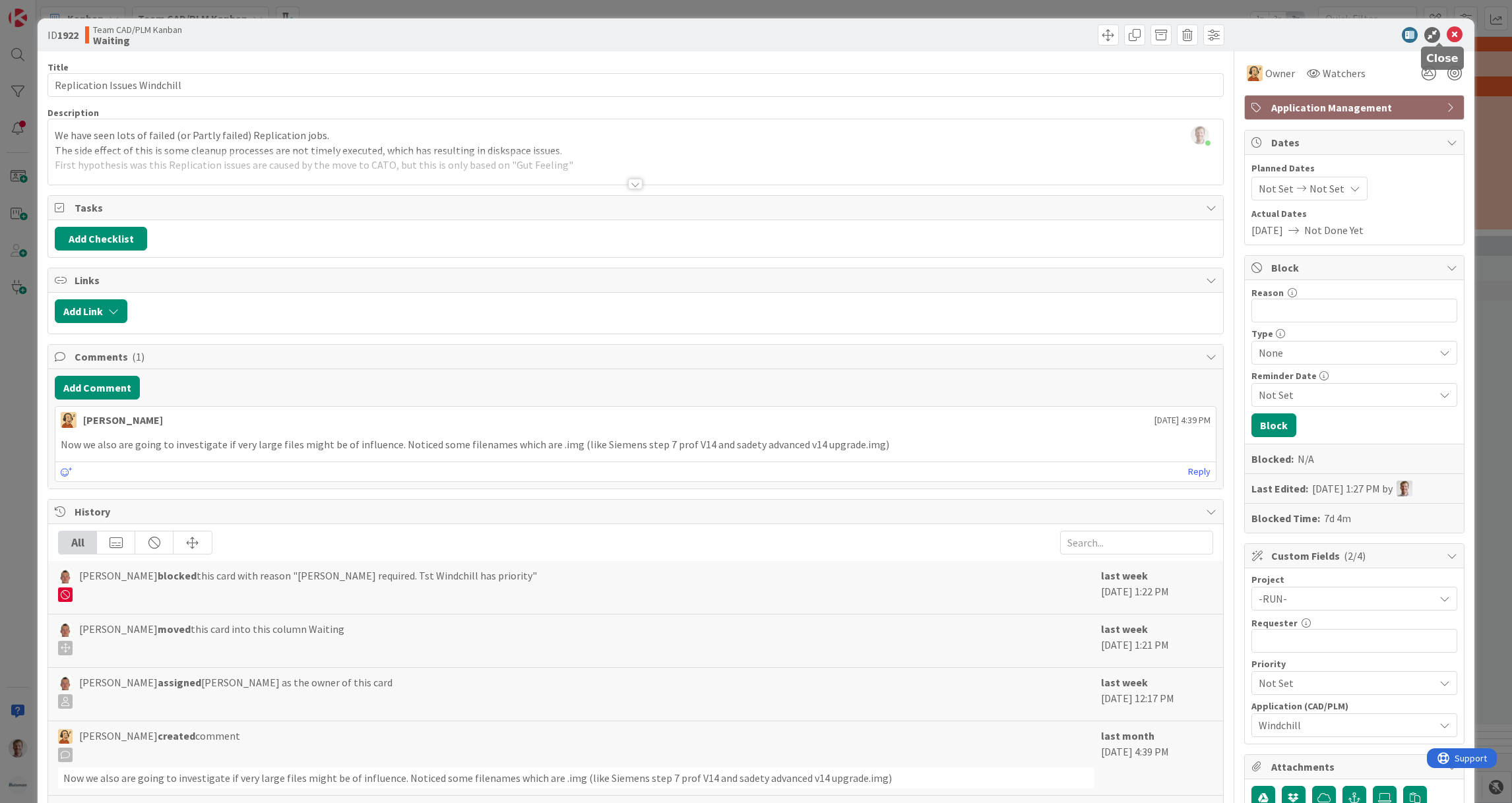
click at [1446, 33] on icon at bounding box center [1454, 35] width 16 height 16
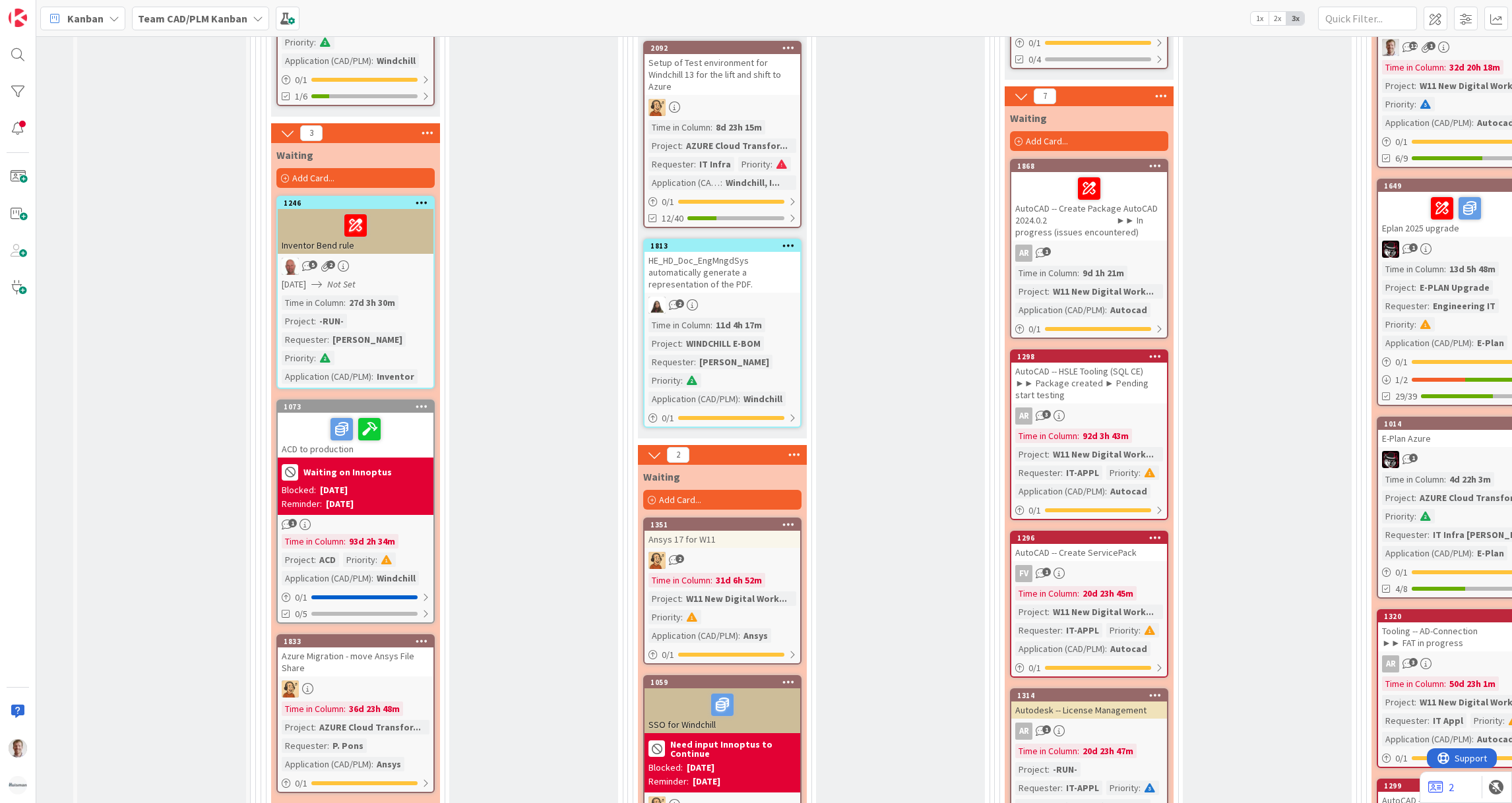
scroll to position [2291, 137]
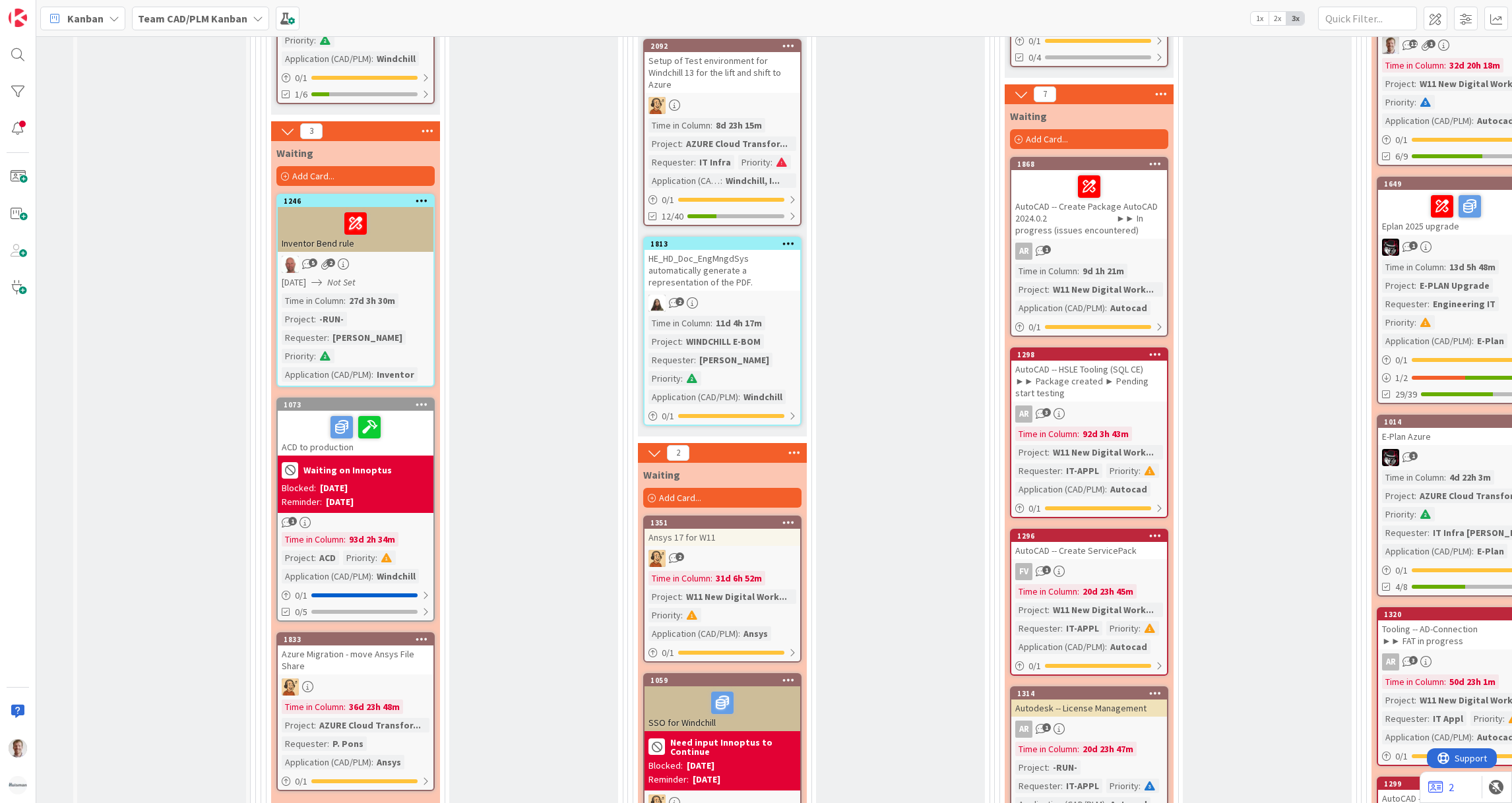
click at [395, 211] on div at bounding box center [355, 223] width 148 height 27
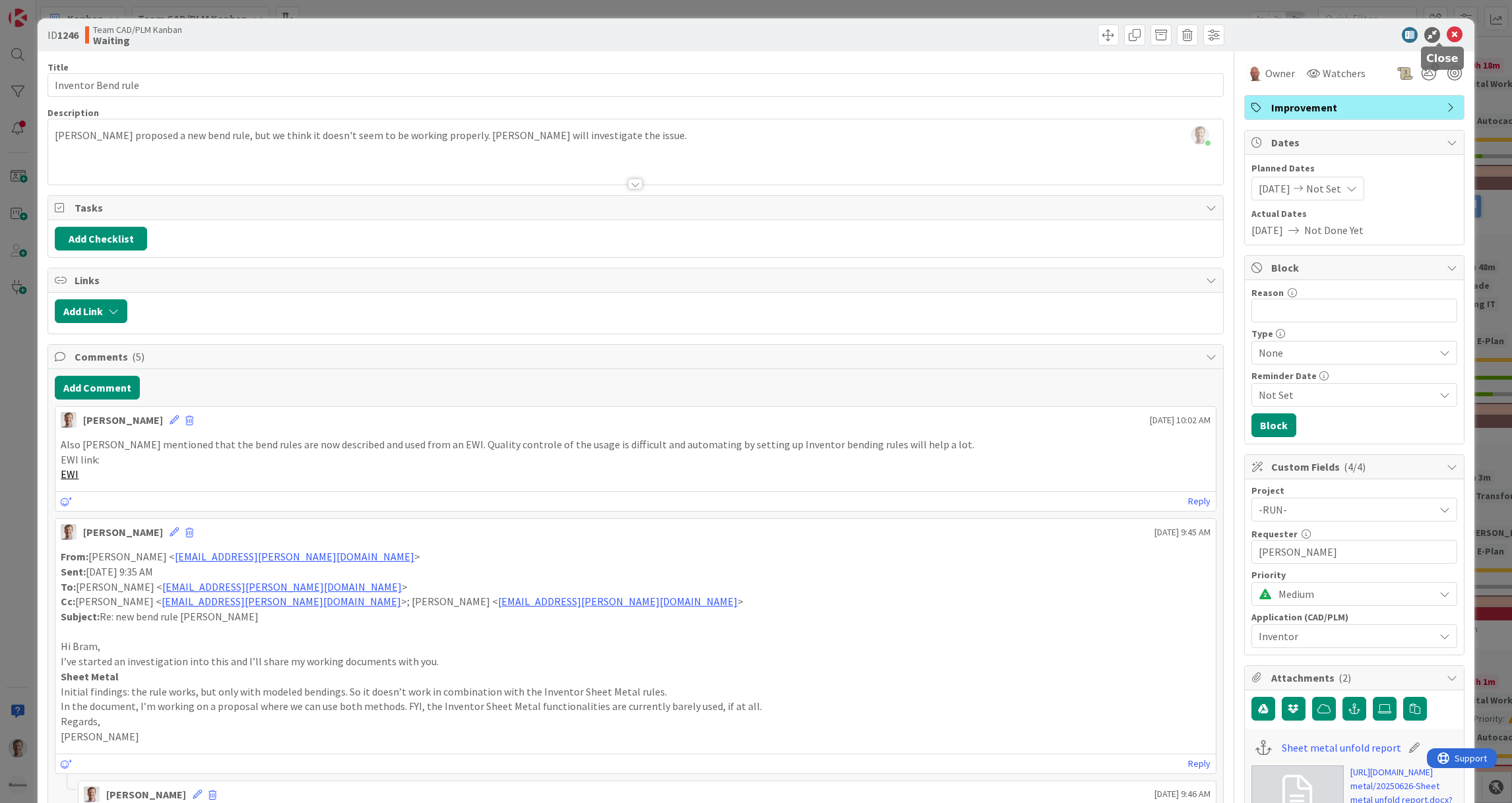
click at [1446, 34] on icon at bounding box center [1454, 35] width 16 height 16
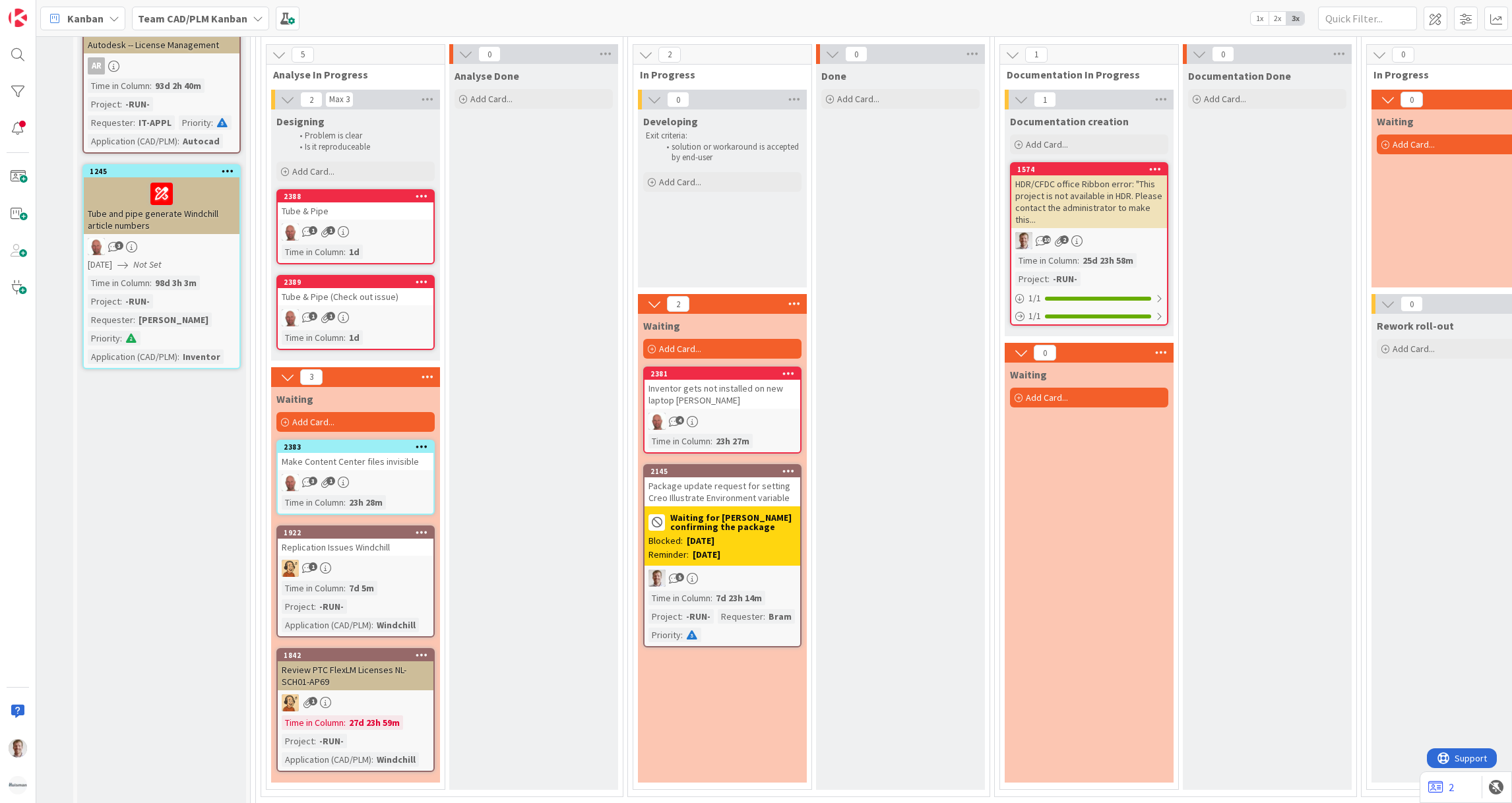
scroll to position [1052, 137]
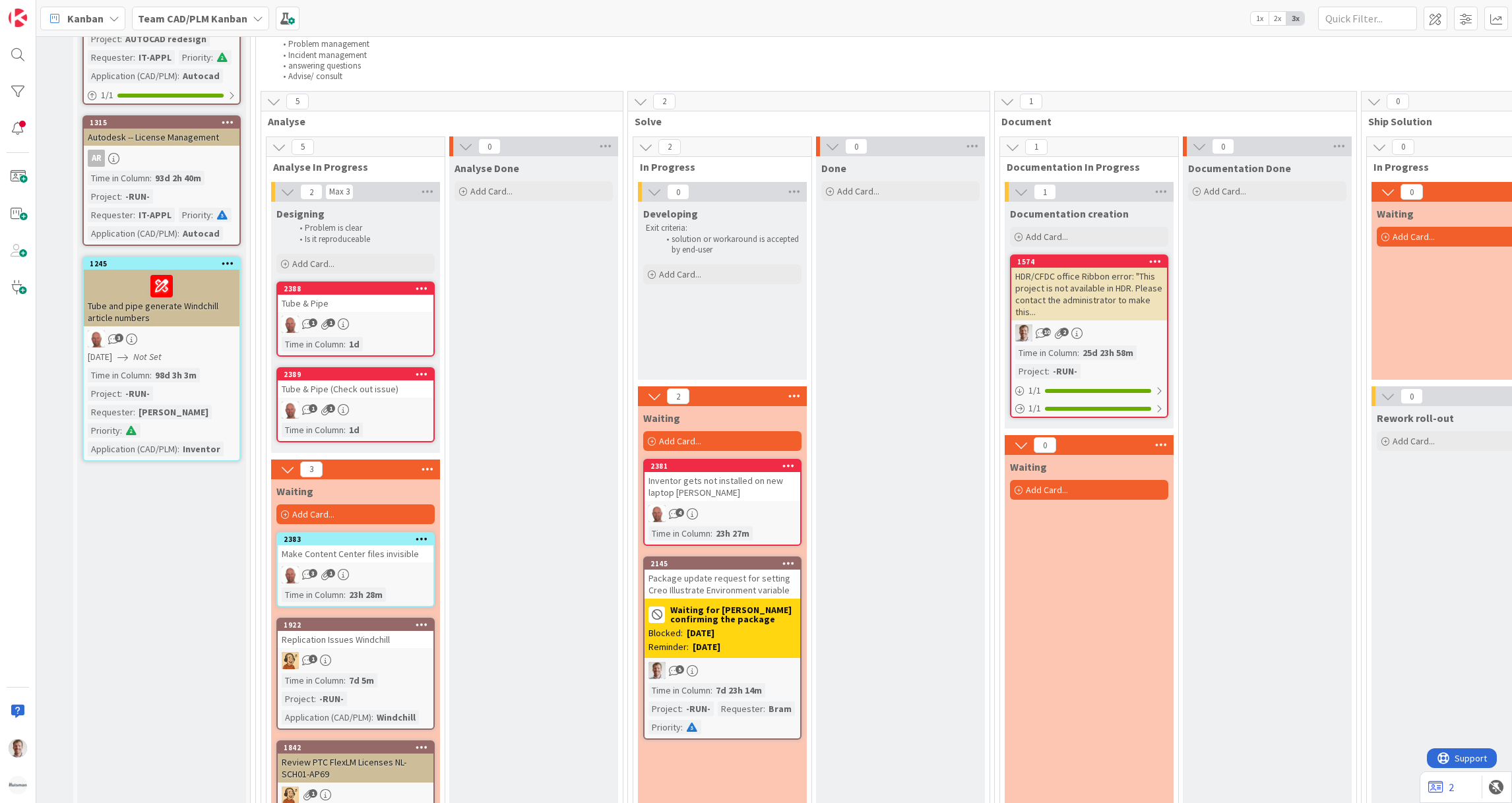
click at [380, 316] on div "1 1" at bounding box center [355, 325] width 156 height 17
click at [395, 383] on div "2389 Tube & Pipe (Check out issue) 1 1 Time in Column : 1d" at bounding box center [355, 405] width 159 height 75
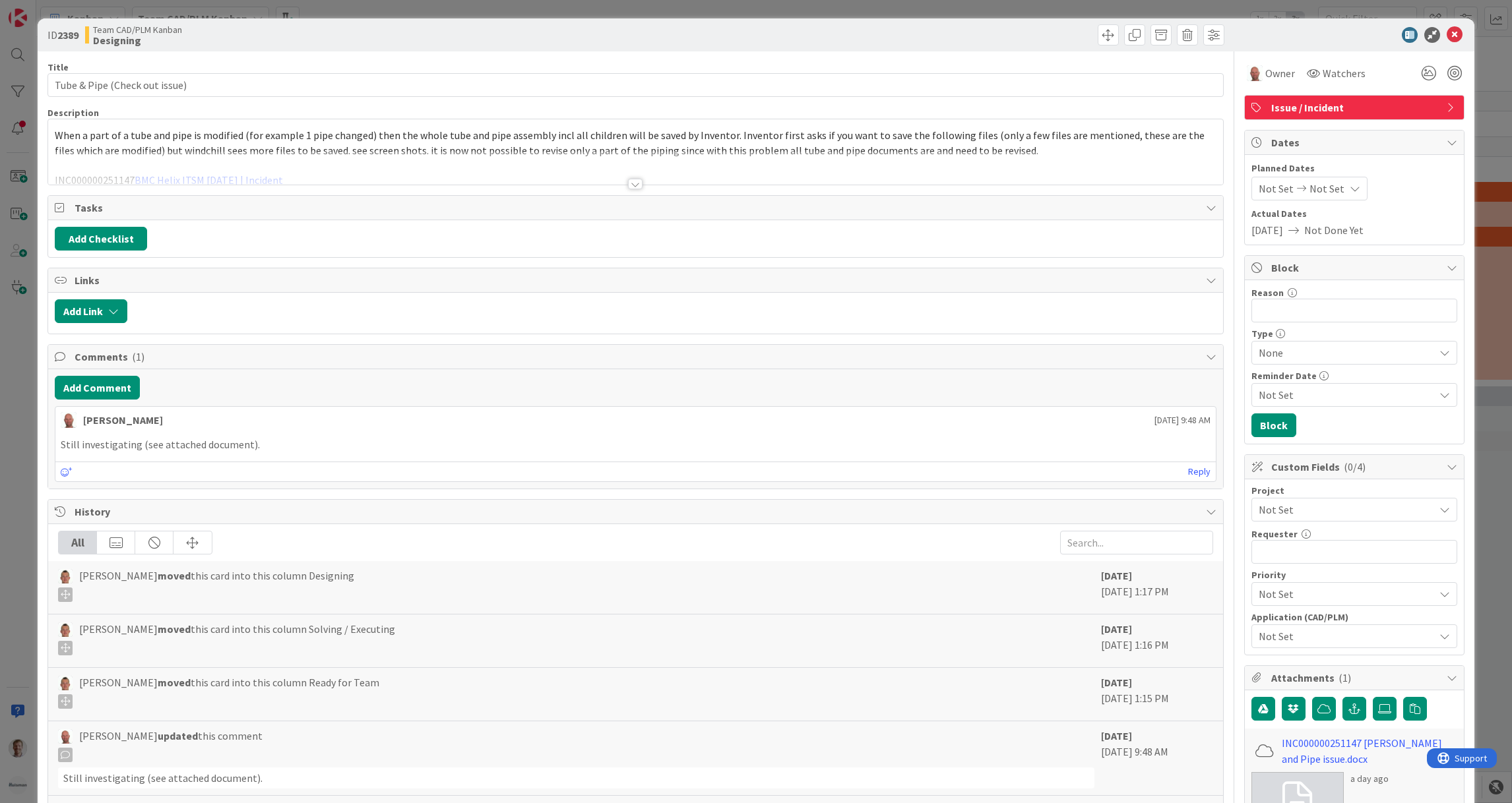
click at [628, 180] on div at bounding box center [635, 184] width 15 height 11
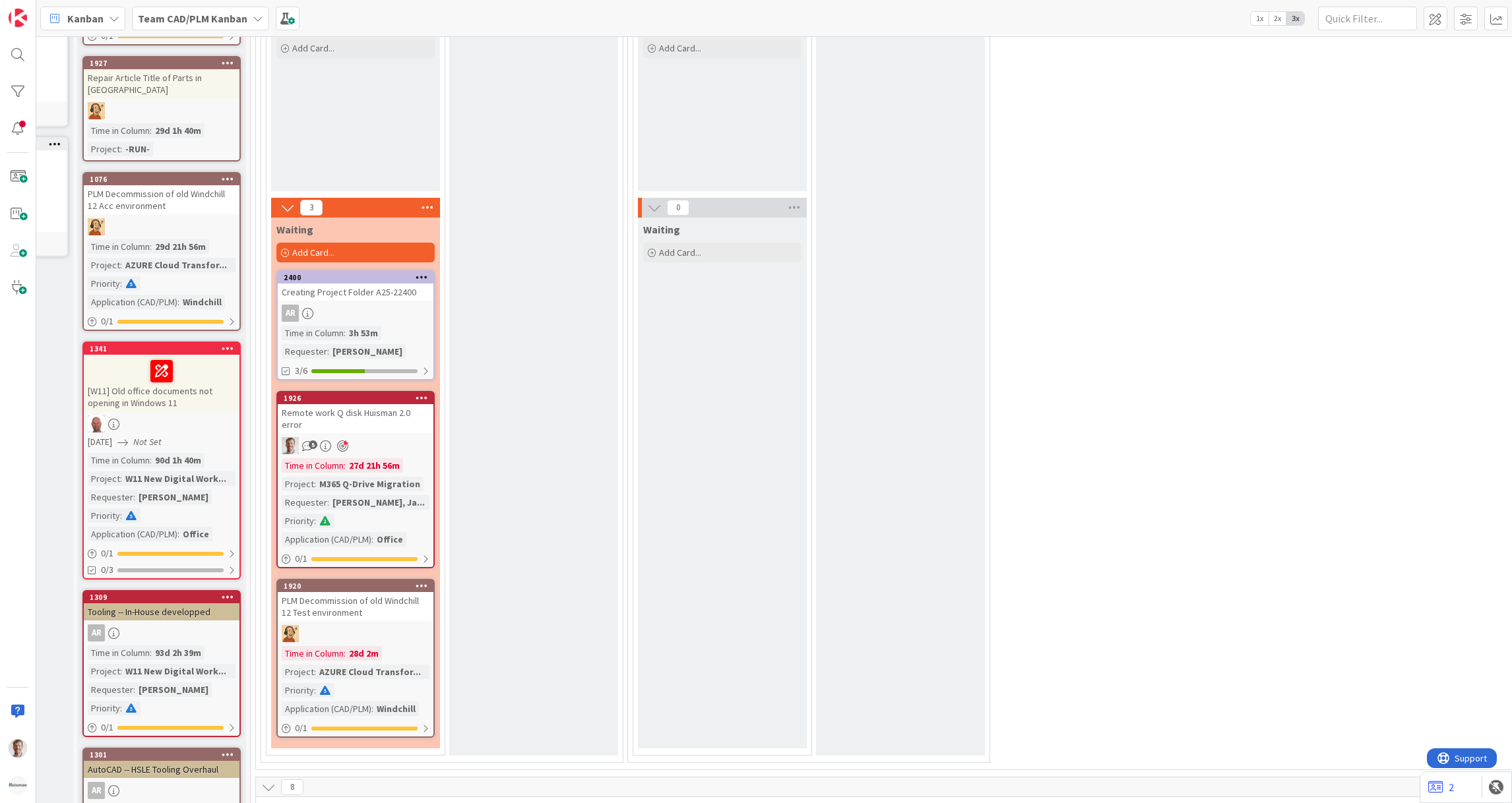
scroll to position [296, 137]
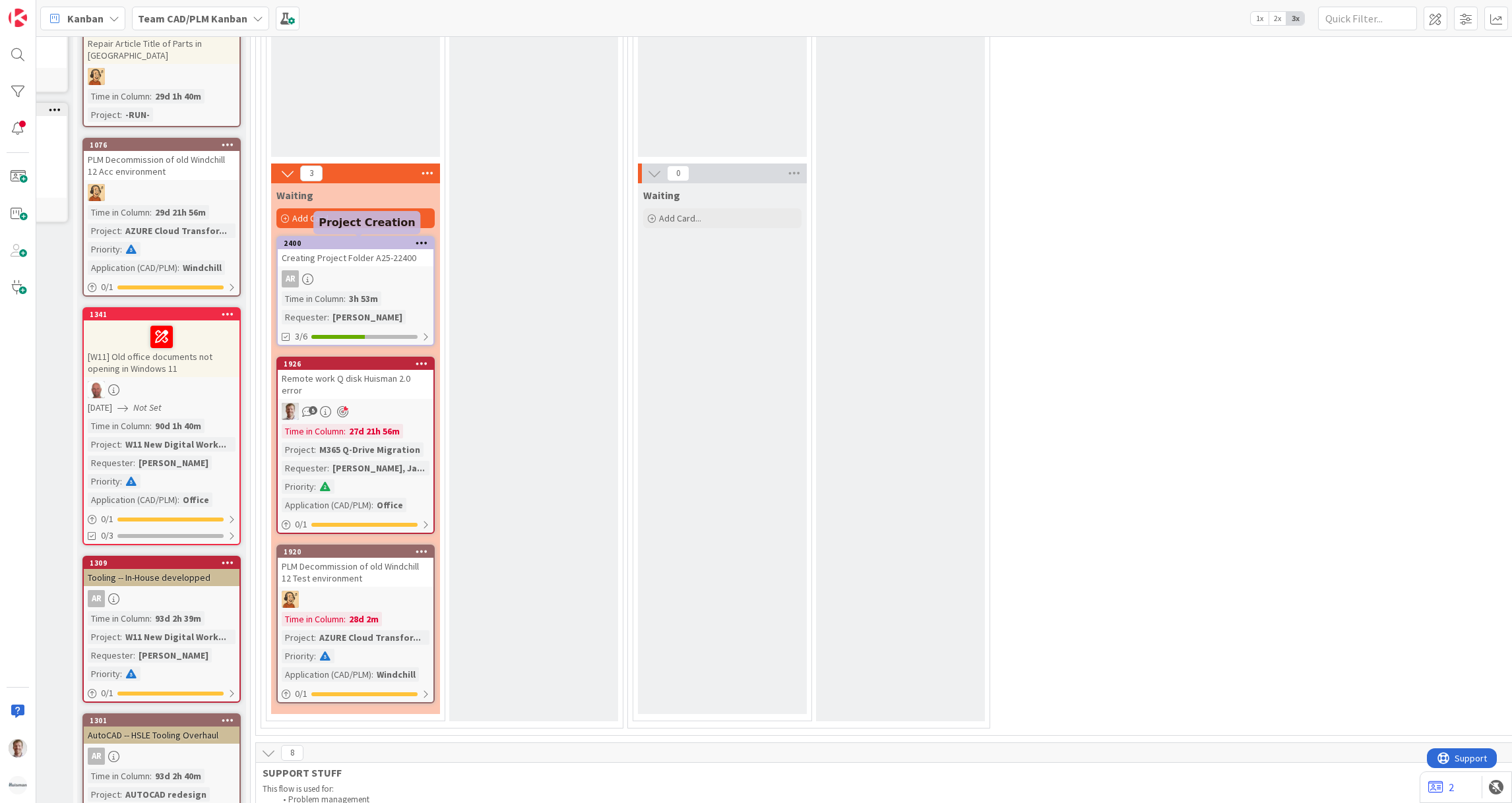
click at [371, 246] on div "2400" at bounding box center [359, 244] width 150 height 9
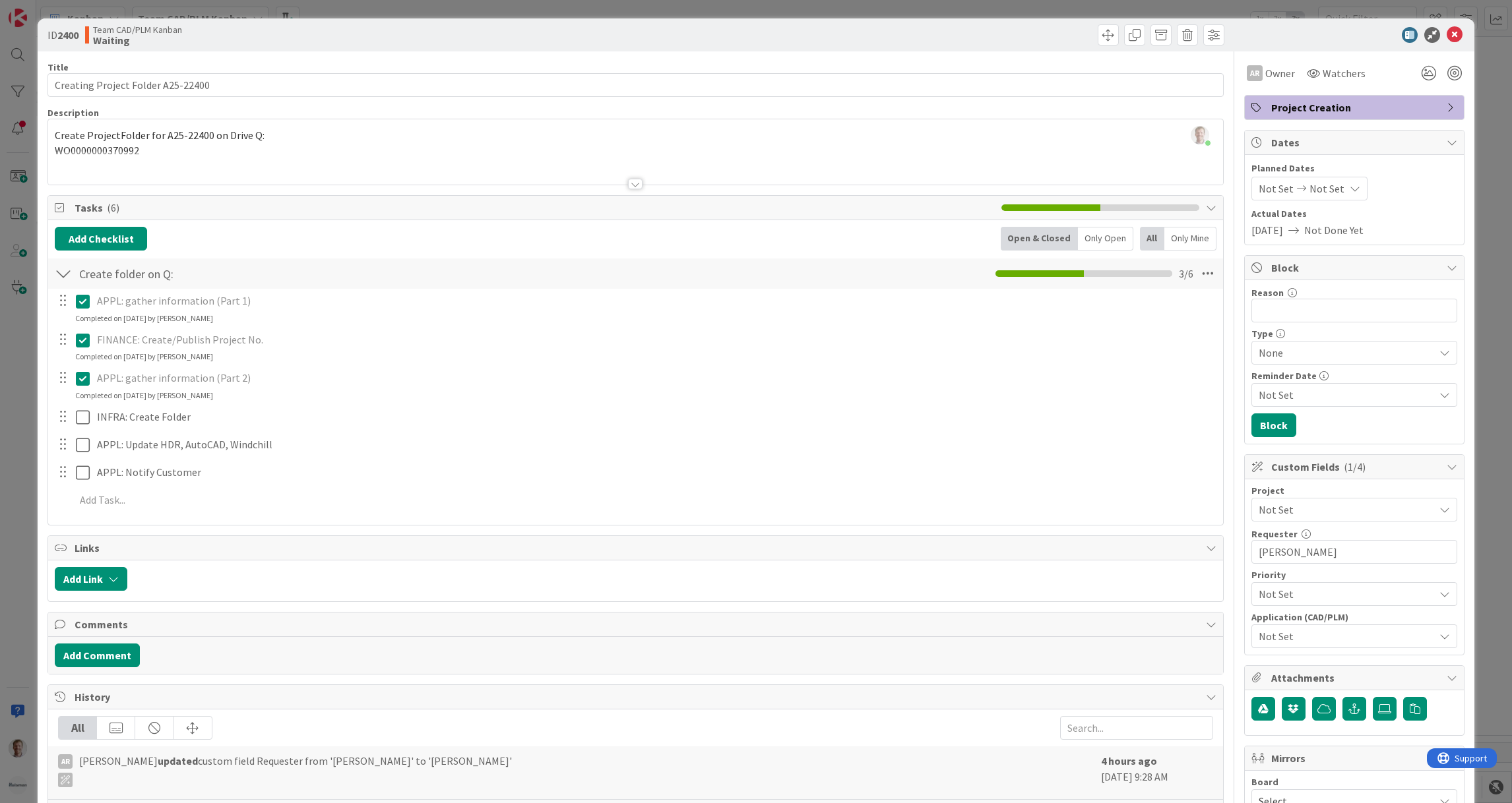
click at [628, 180] on div at bounding box center [635, 184] width 15 height 11
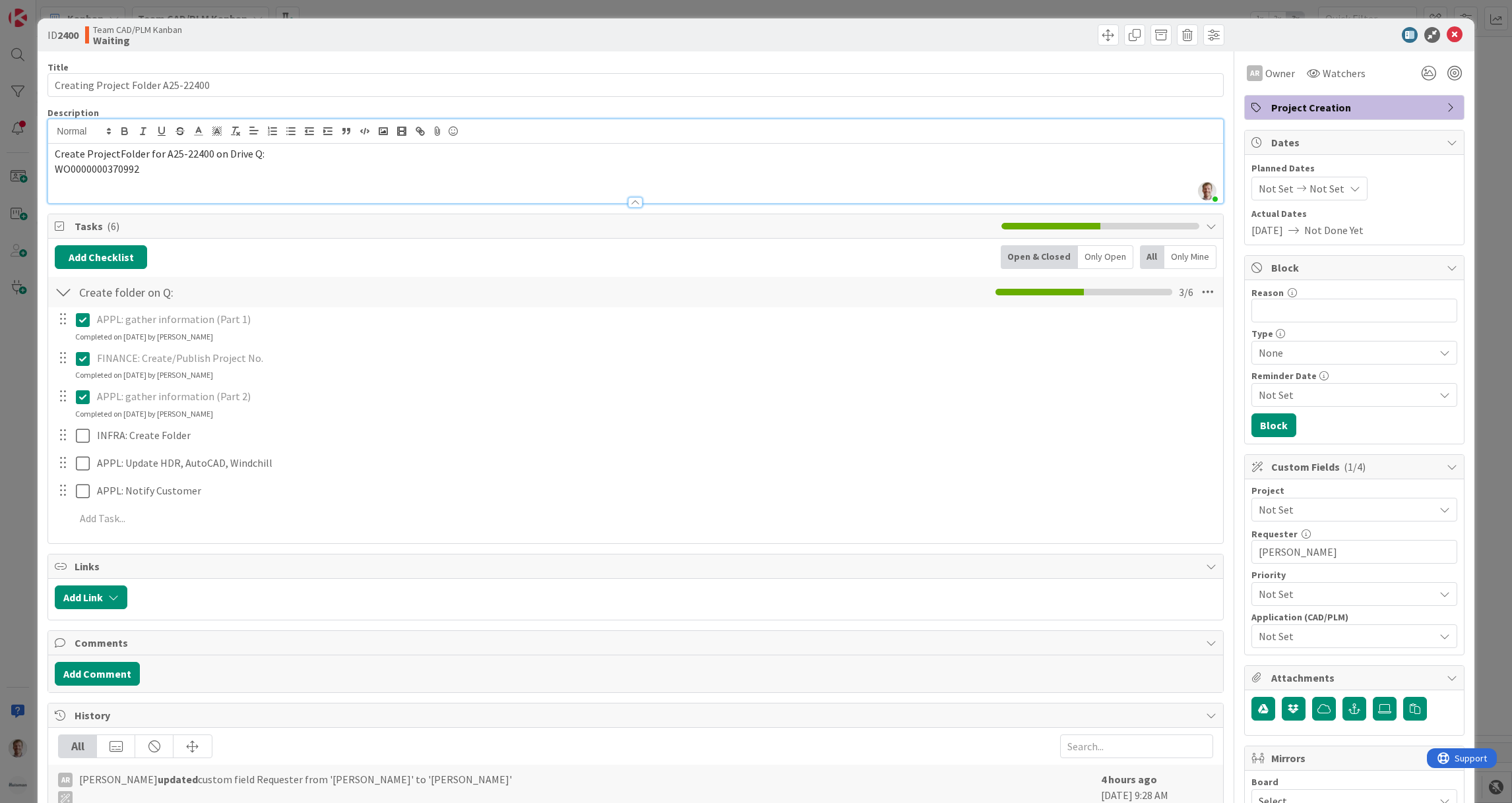
click at [82, 321] on icon at bounding box center [82, 320] width 14 height 16
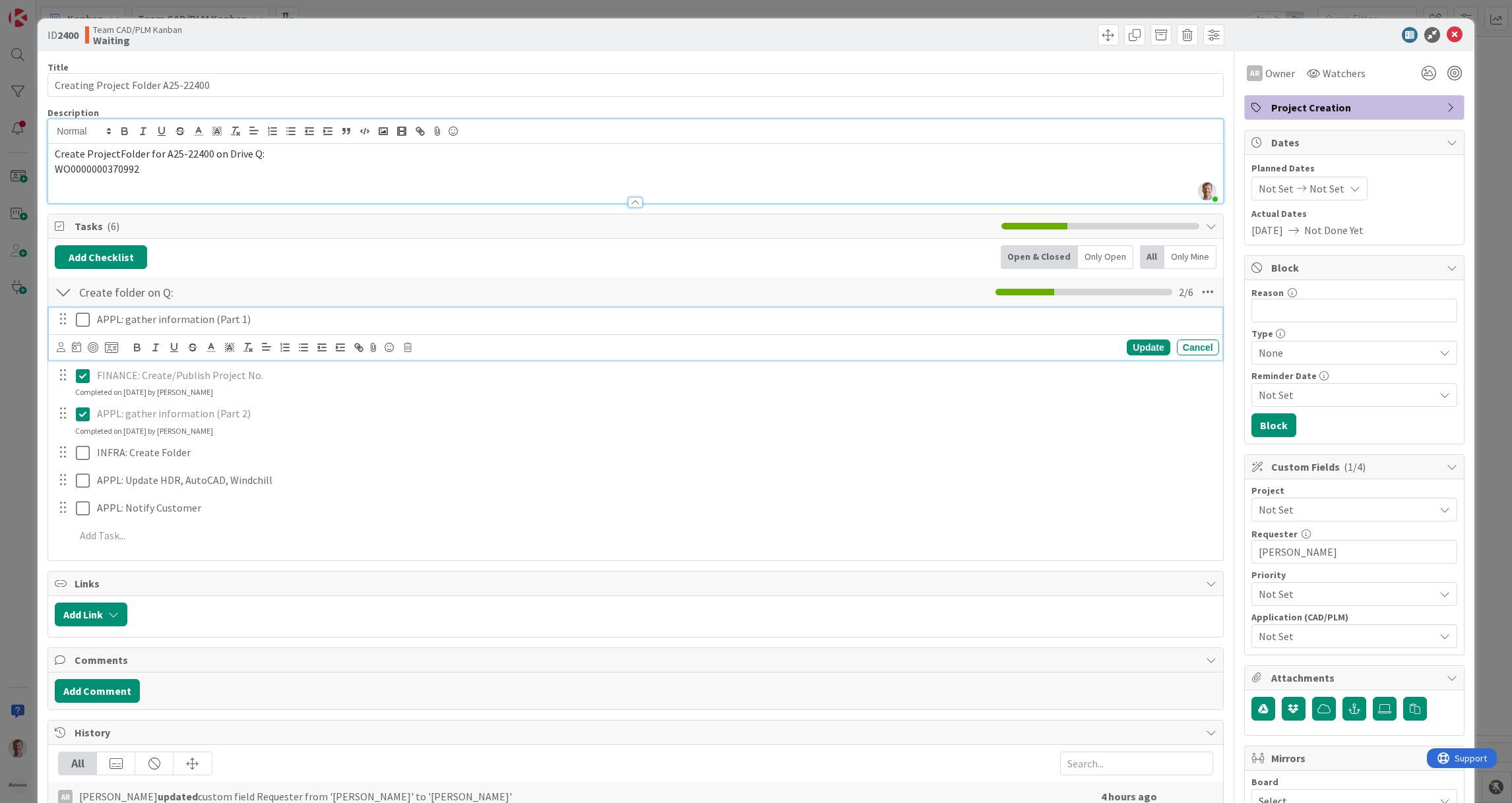
click at [82, 321] on icon at bounding box center [82, 320] width 14 height 16
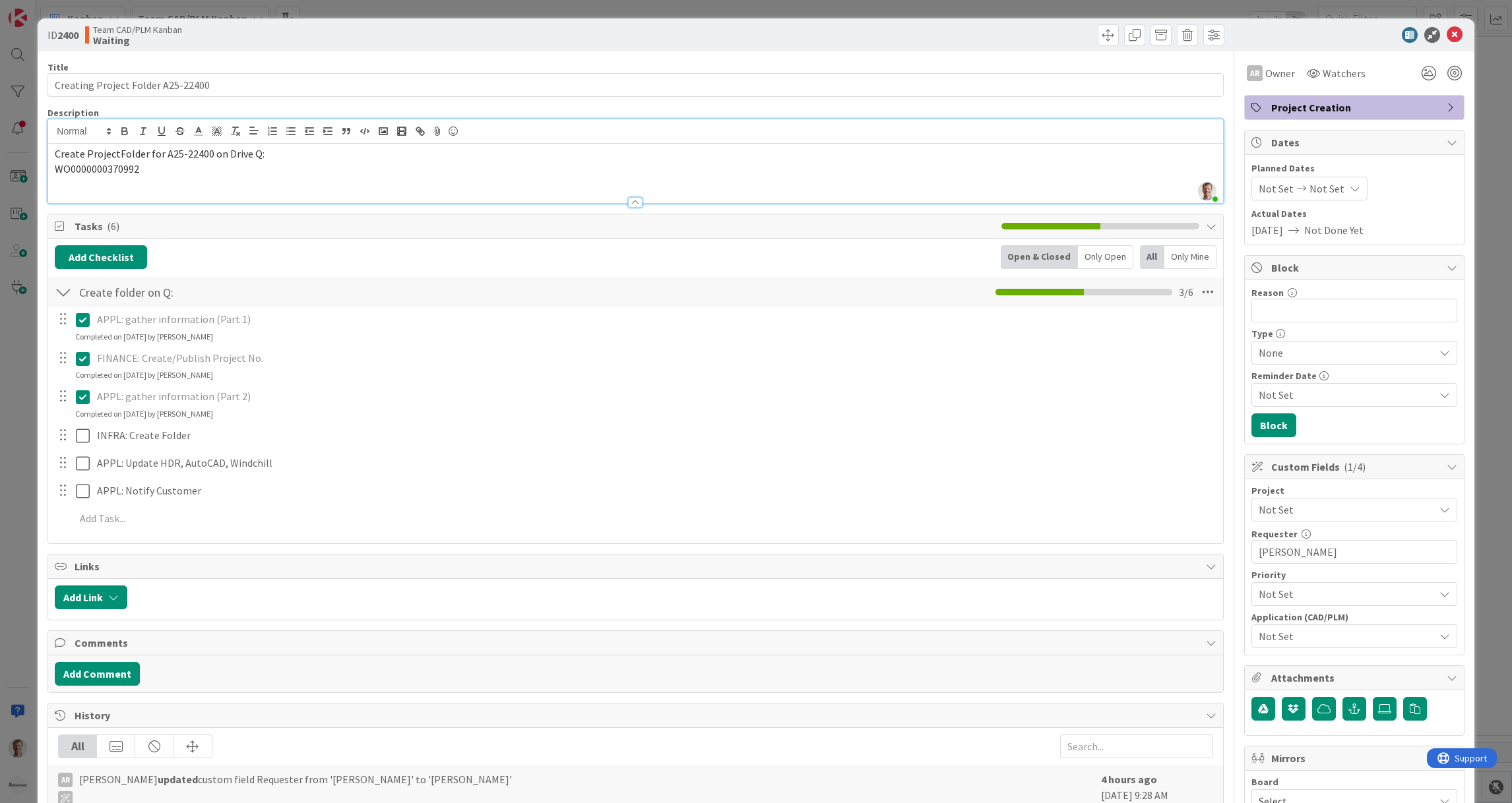
click at [85, 322] on icon at bounding box center [82, 320] width 14 height 16
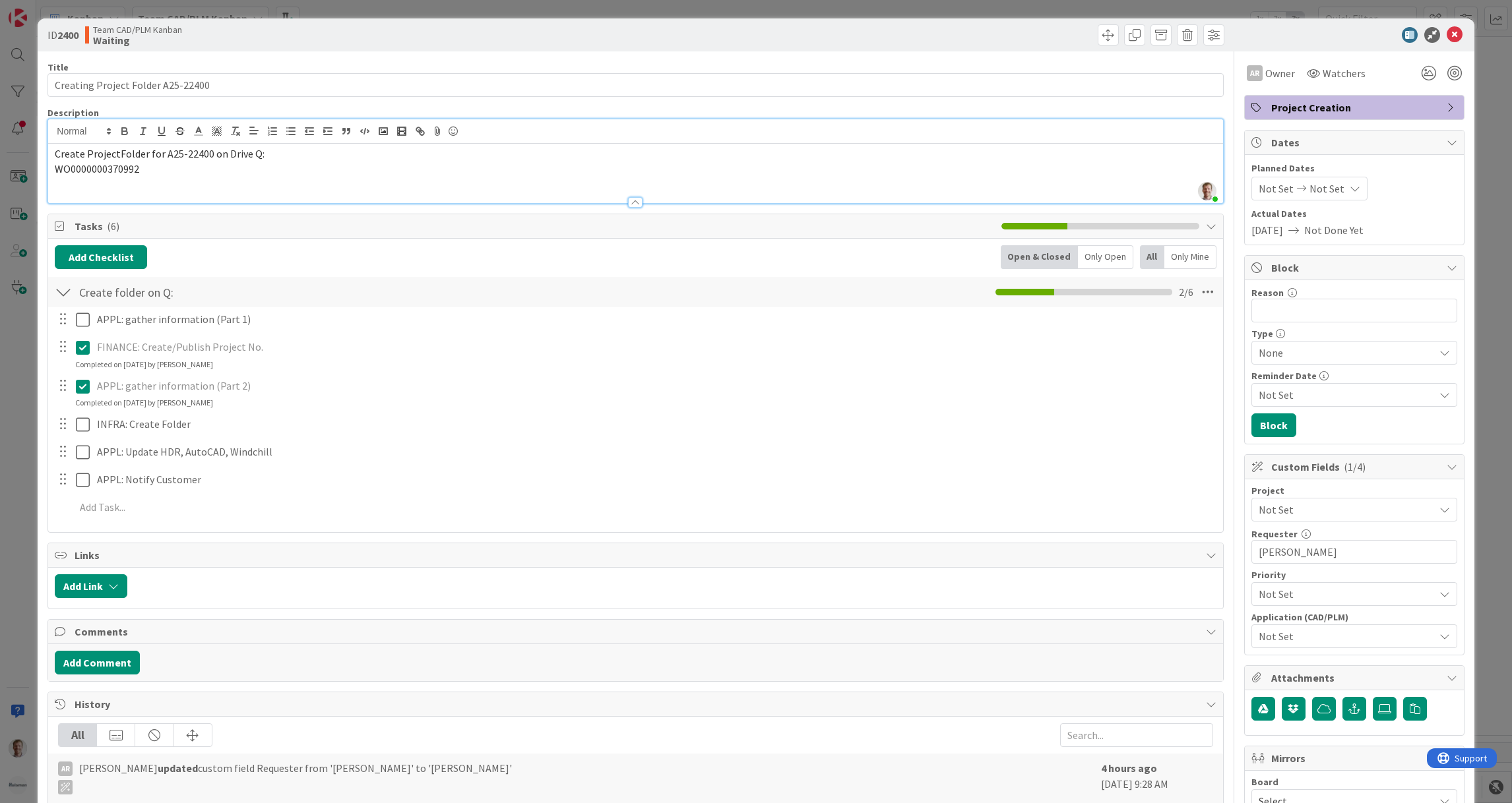
click at [82, 377] on div "APPL: gather information (Part 1) Update Cancel FINANCE: Create/Publish Project…" at bounding box center [635, 416] width 1161 height 217
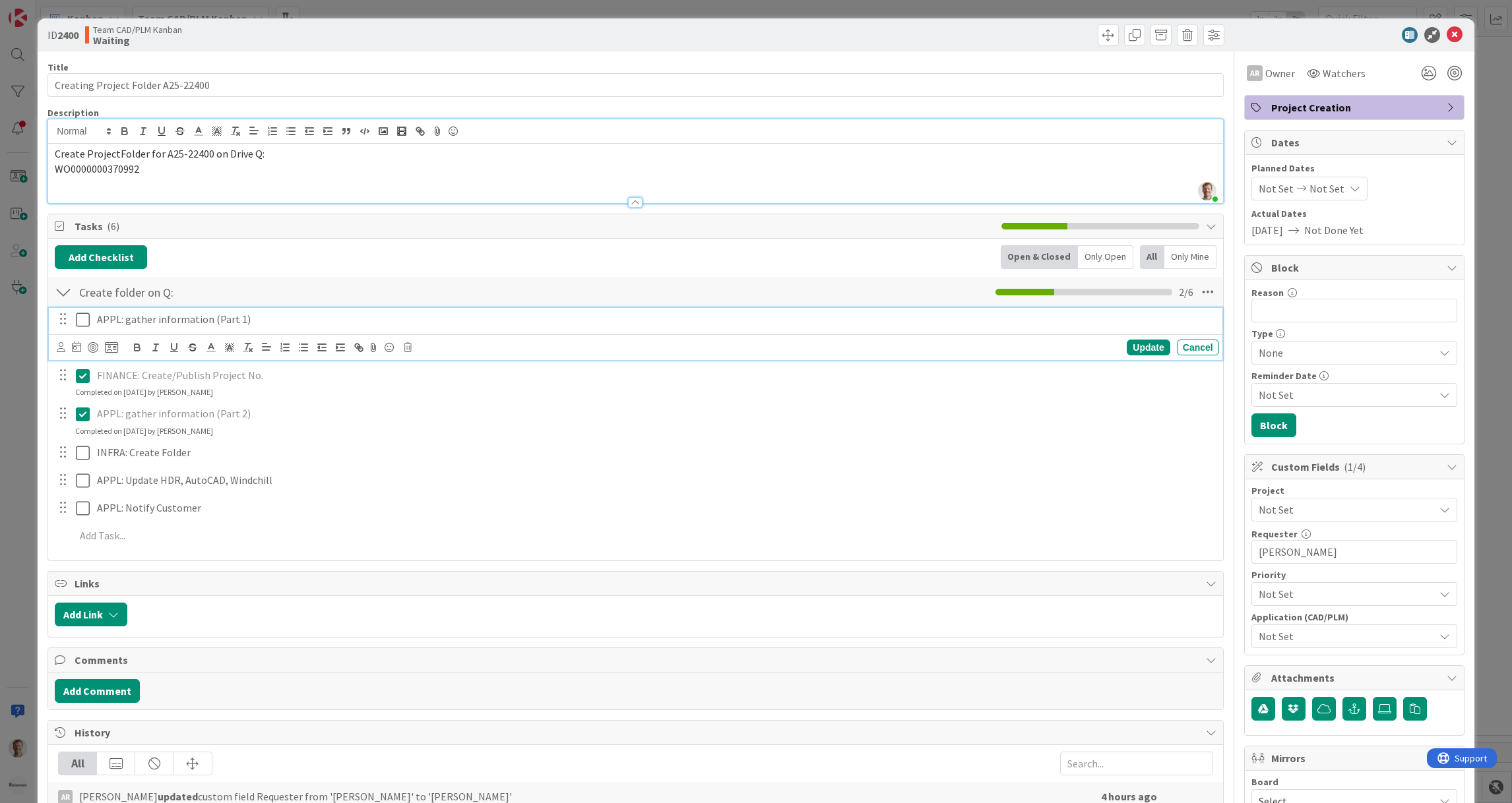
click at [84, 319] on icon at bounding box center [82, 320] width 14 height 16
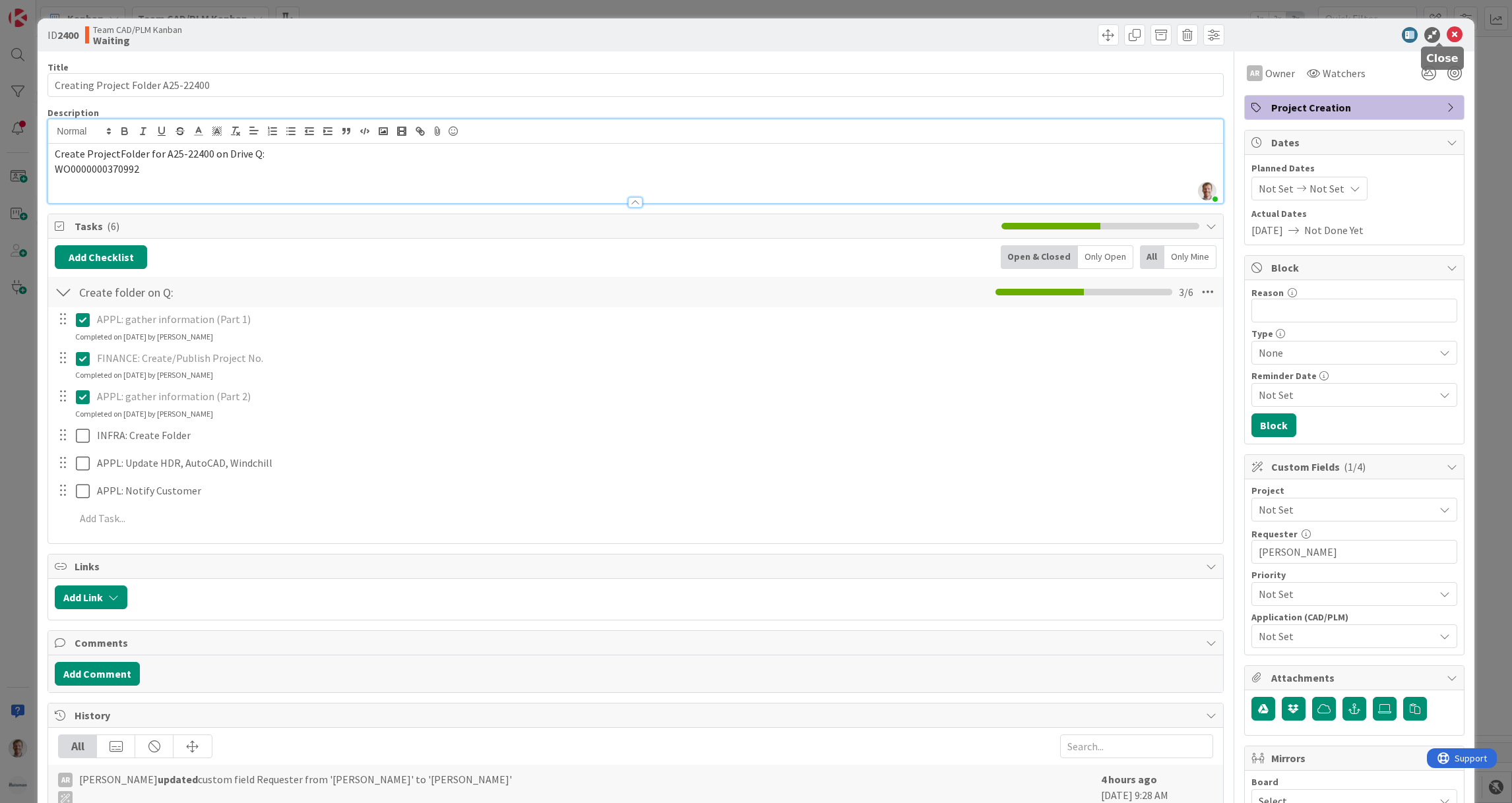
click at [1446, 34] on icon at bounding box center [1454, 35] width 16 height 16
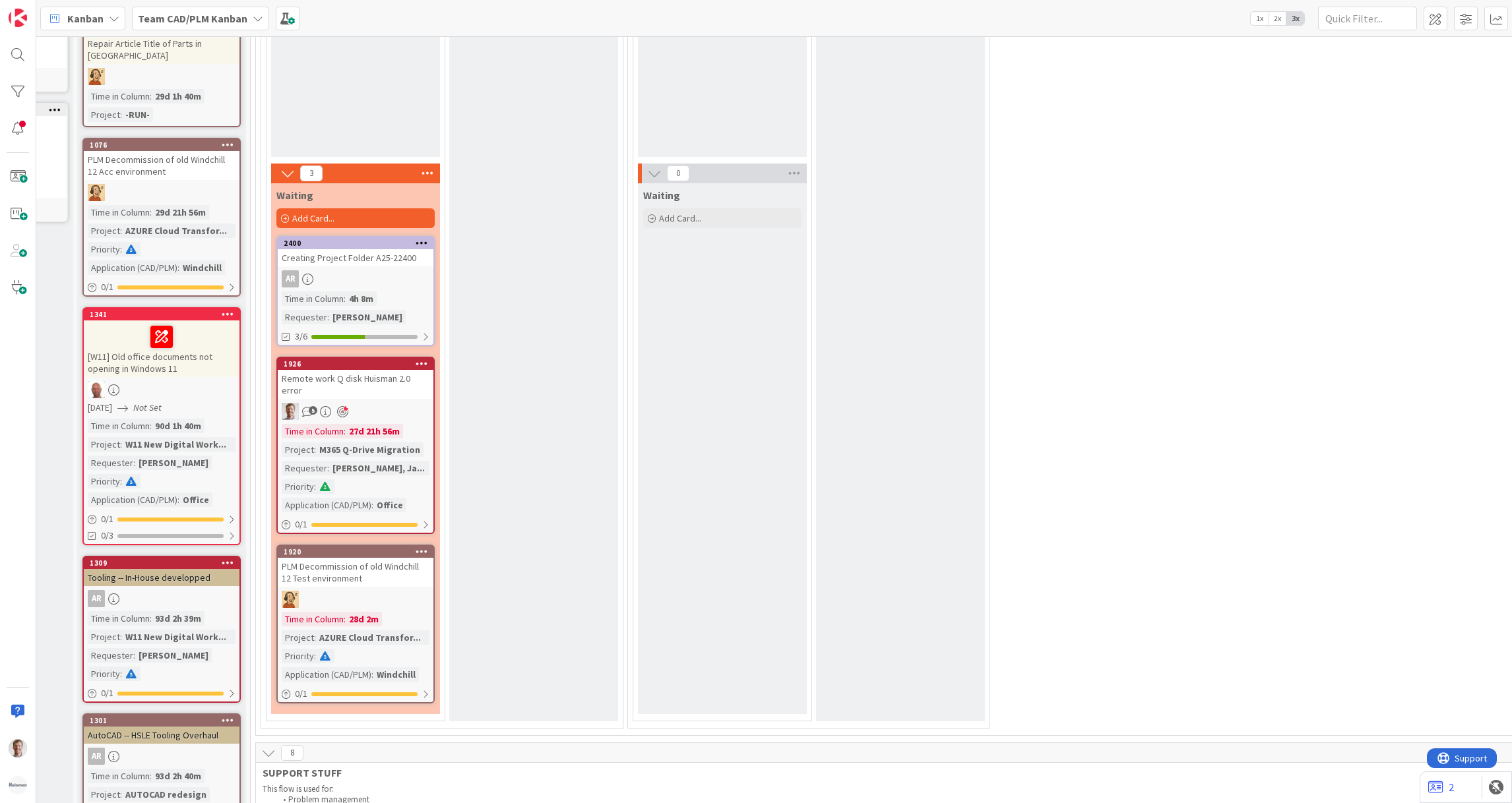
click at [382, 377] on div "Remote work Q disk Huisman 2.0 error" at bounding box center [355, 384] width 156 height 29
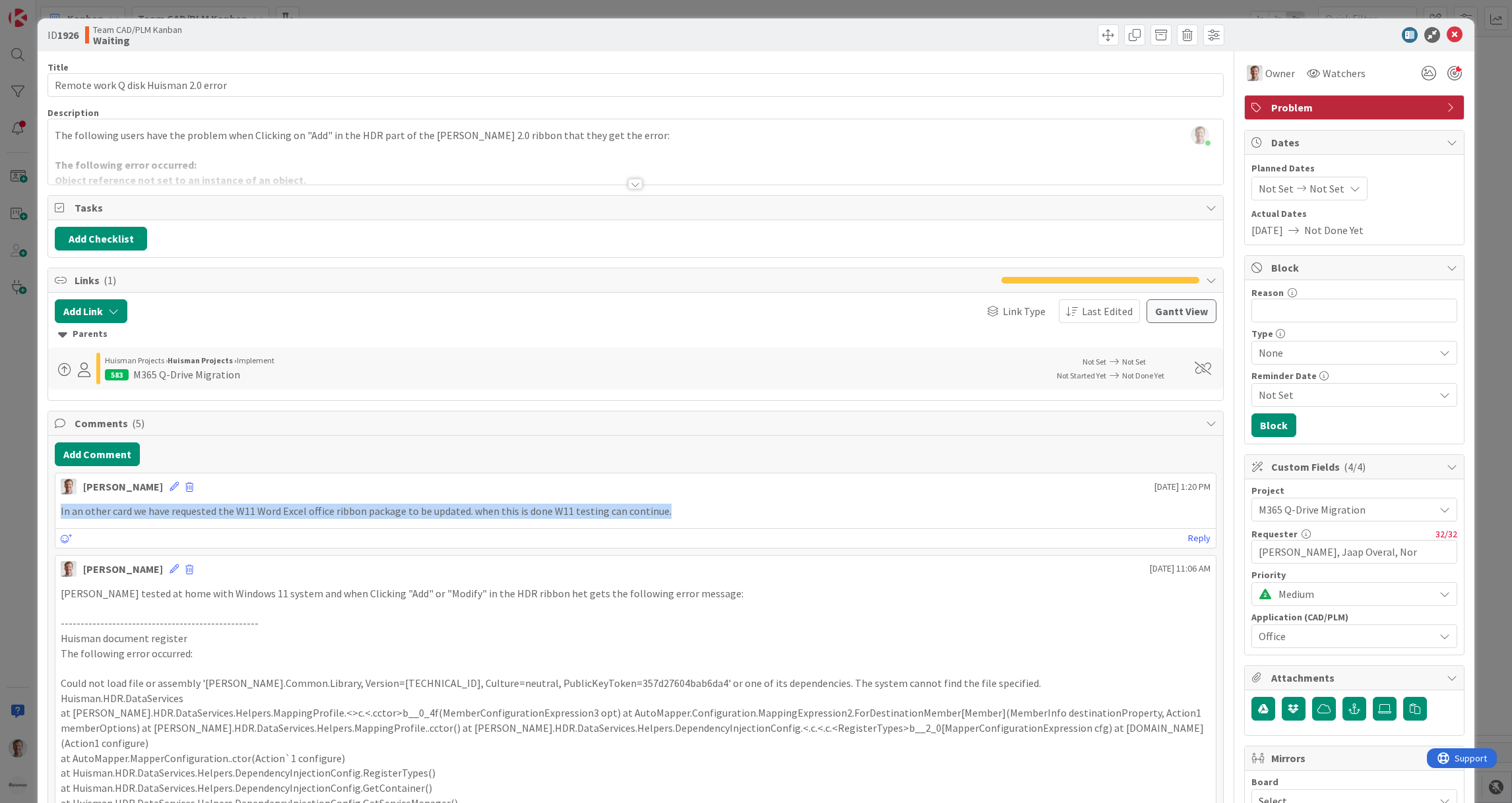
drag, startPoint x: 616, startPoint y: 510, endPoint x: 36, endPoint y: 513, distance: 580.0
click at [36, 513] on div "ID 1926 Team CAD/PLM Kanban Waiting Title 36 / 128 Remote work Q disk [PERSON_N…" at bounding box center [756, 402] width 1512 height 803
click at [916, 500] on div "[PERSON_NAME] [DATE] 1:20 PM In an other card we have requested the W11 Word Ex…" at bounding box center [635, 511] width 1161 height 76
drag, startPoint x: 1438, startPoint y: 37, endPoint x: 1422, endPoint y: 40, distance: 16.3
click at [1446, 35] on icon at bounding box center [1454, 35] width 16 height 16
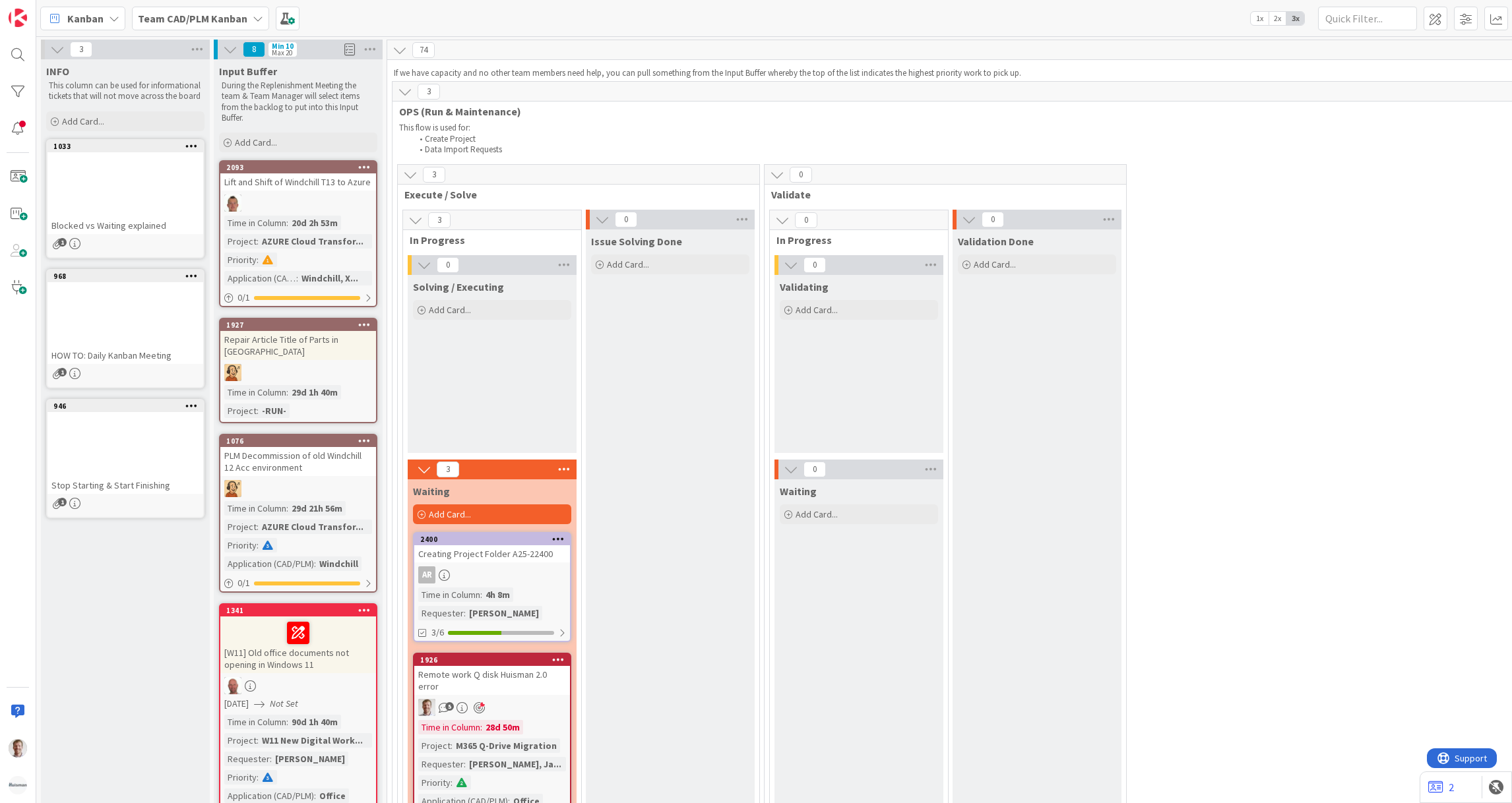
click at [54, 50] on icon at bounding box center [58, 50] width 15 height 15
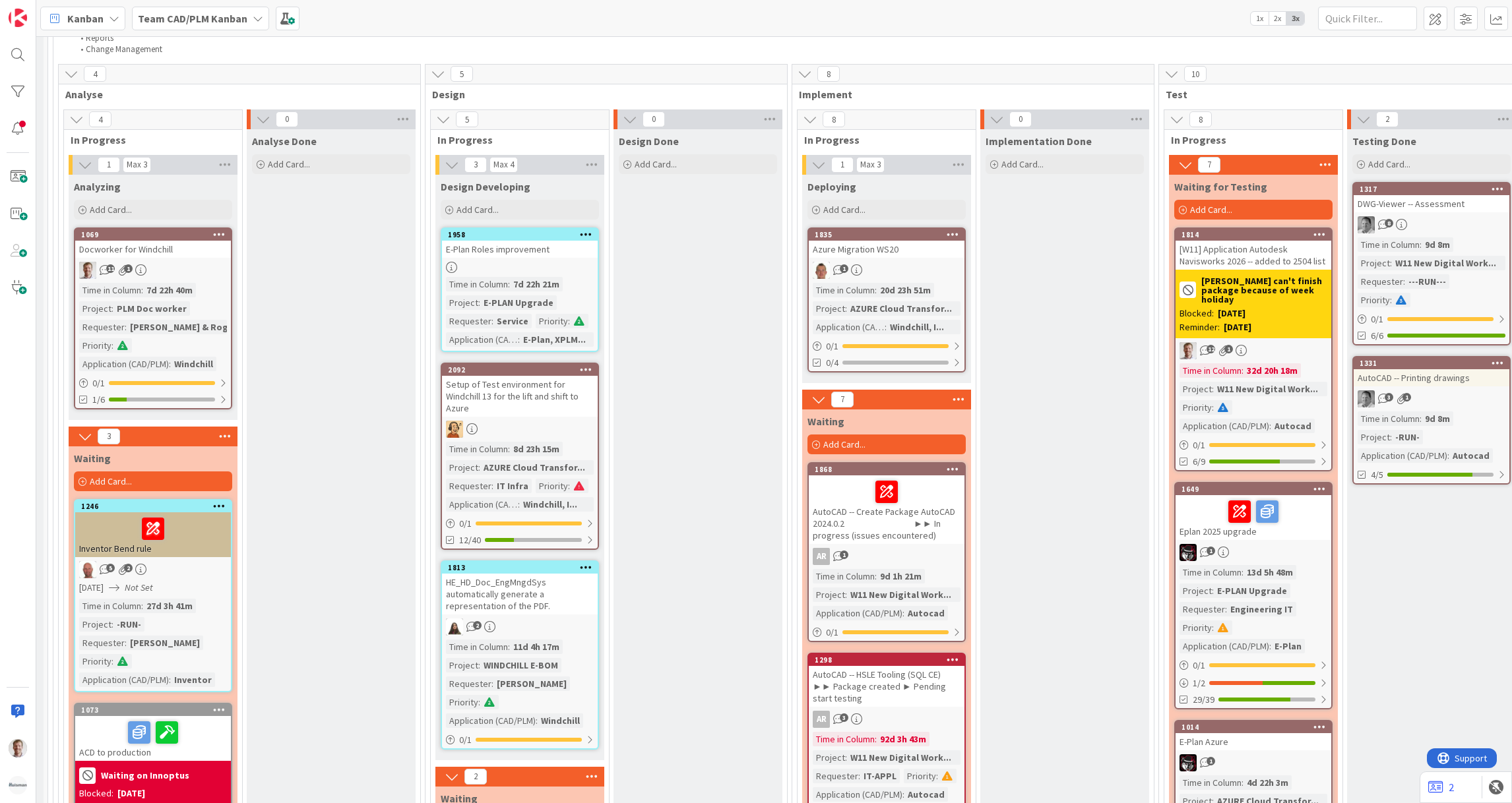
scroll to position [1978, 198]
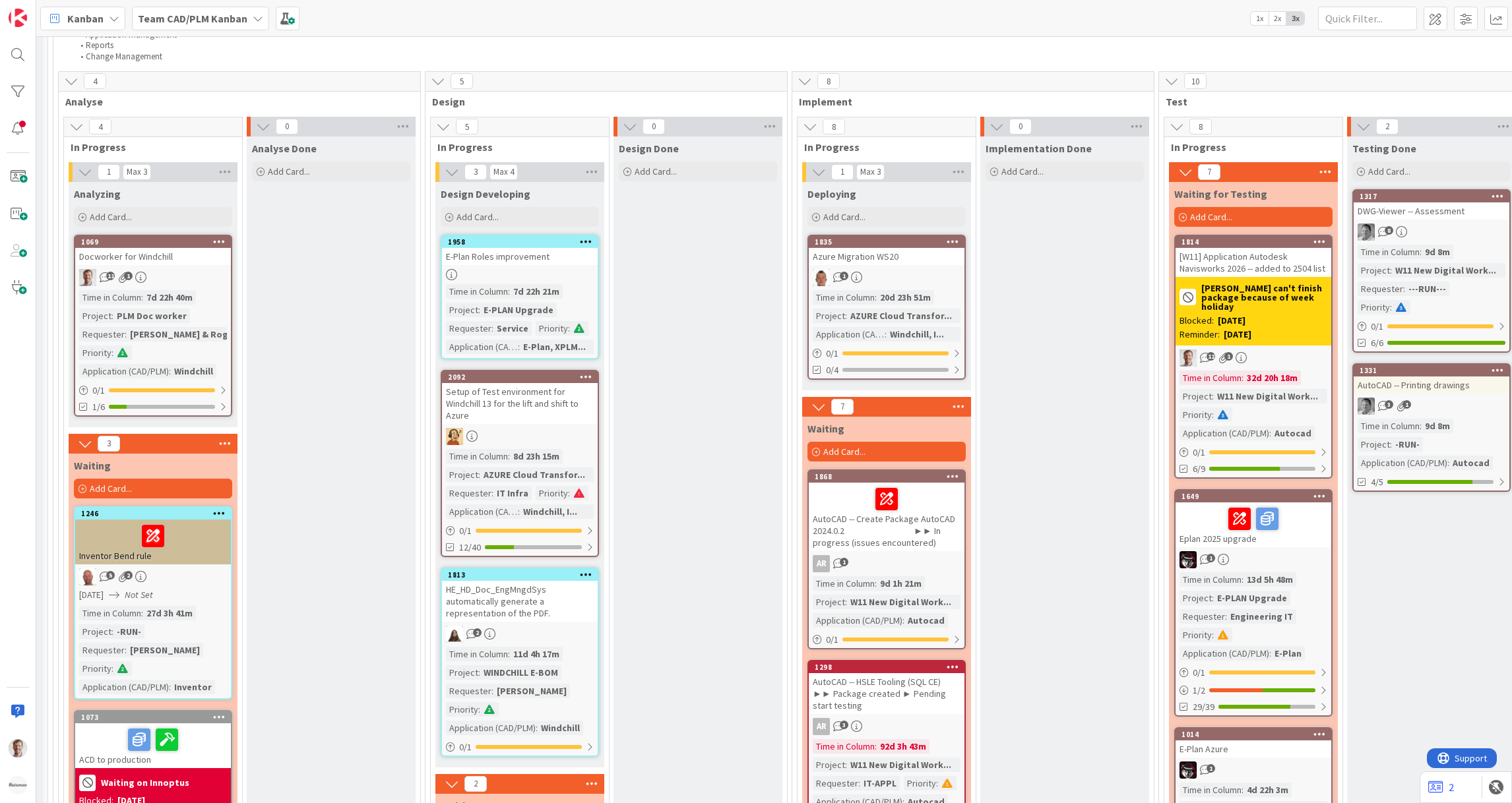
click at [1272, 248] on div "[W11] Application Autodesk Navisworks 2026 -- added to 2504 list" at bounding box center [1253, 262] width 156 height 29
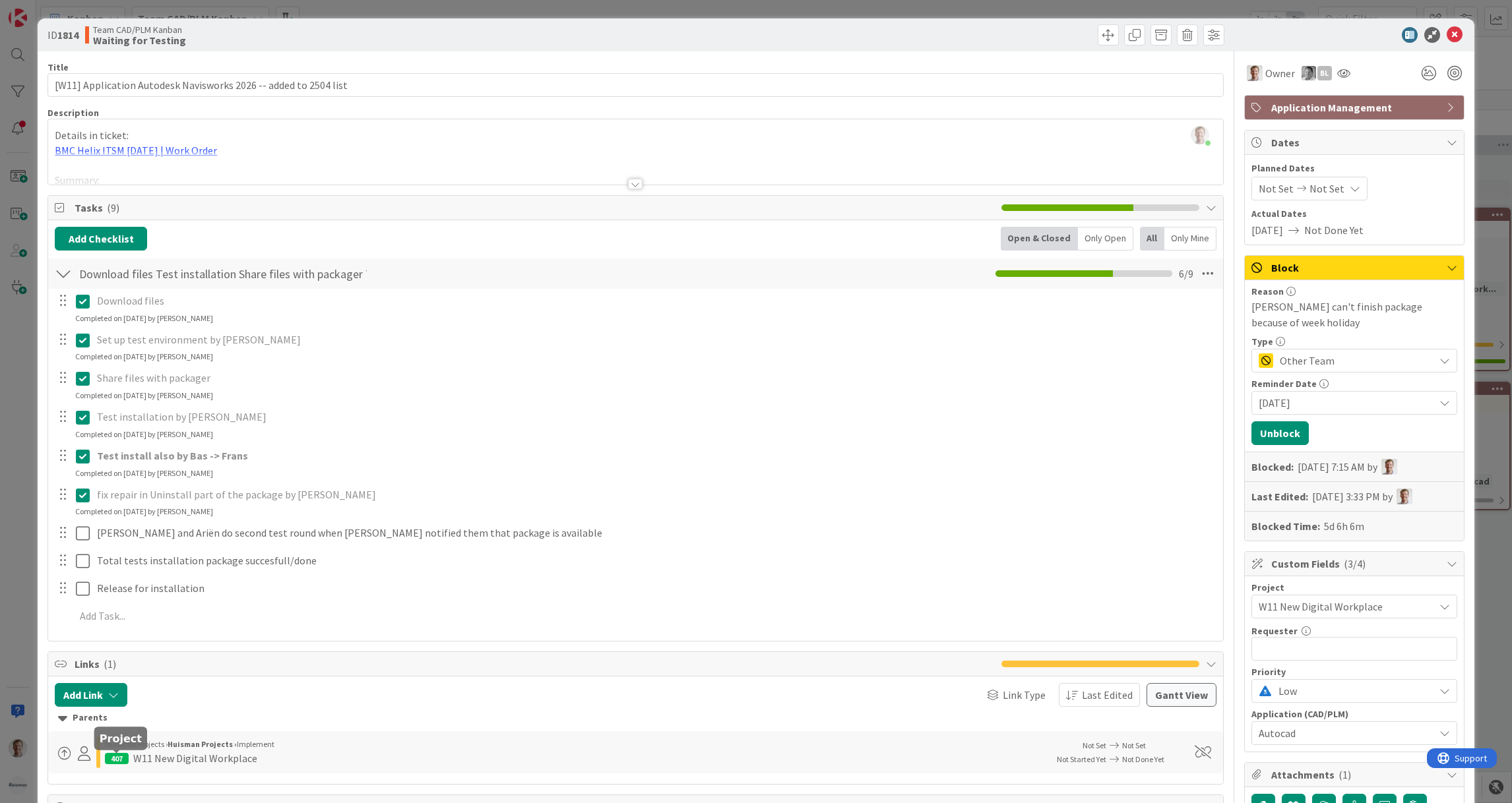
click at [112, 757] on div "407" at bounding box center [116, 759] width 23 height 11
click at [187, 754] on div "W11 New Digital Workplace" at bounding box center [195, 759] width 124 height 16
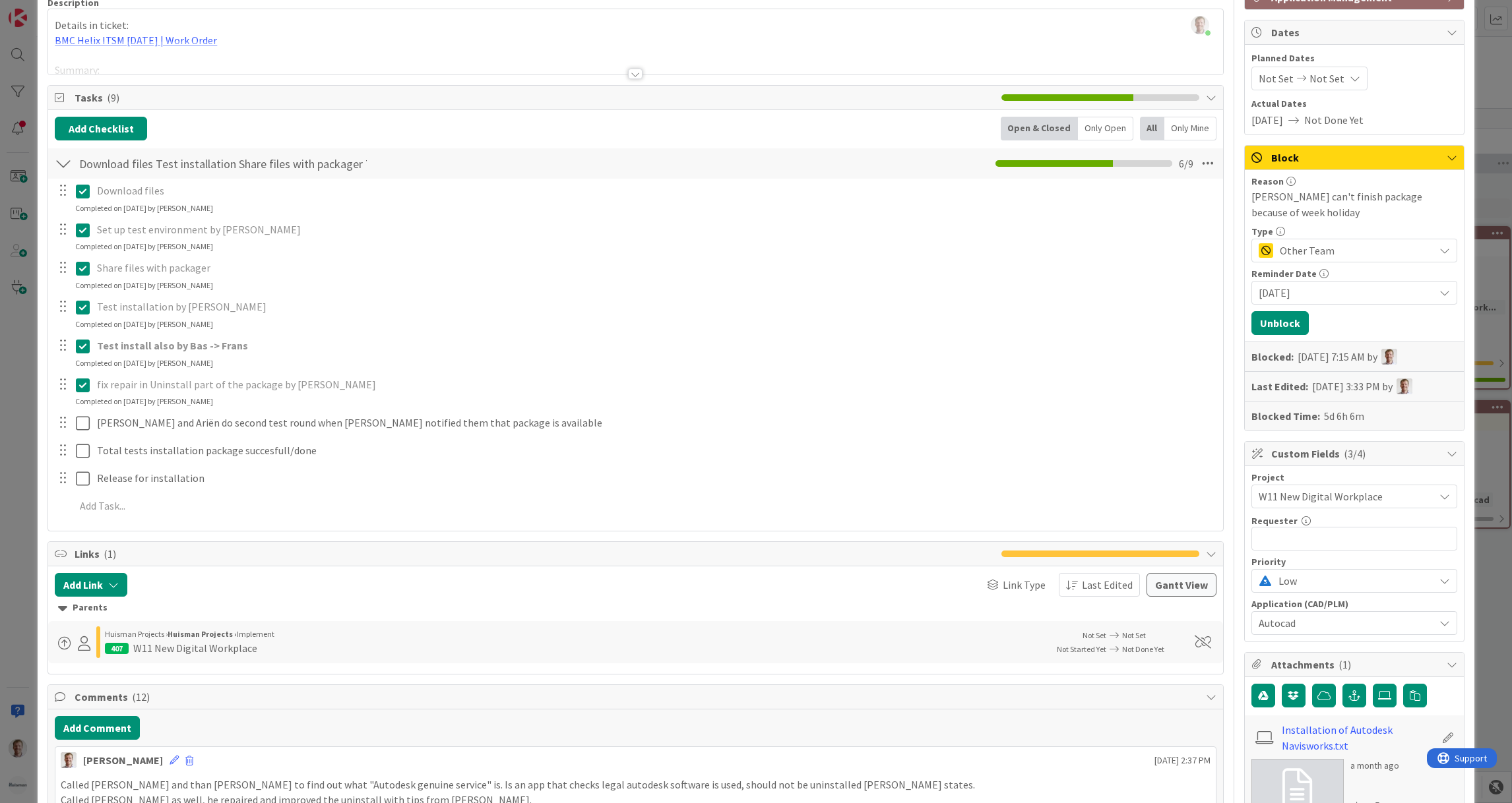
scroll to position [198, 0]
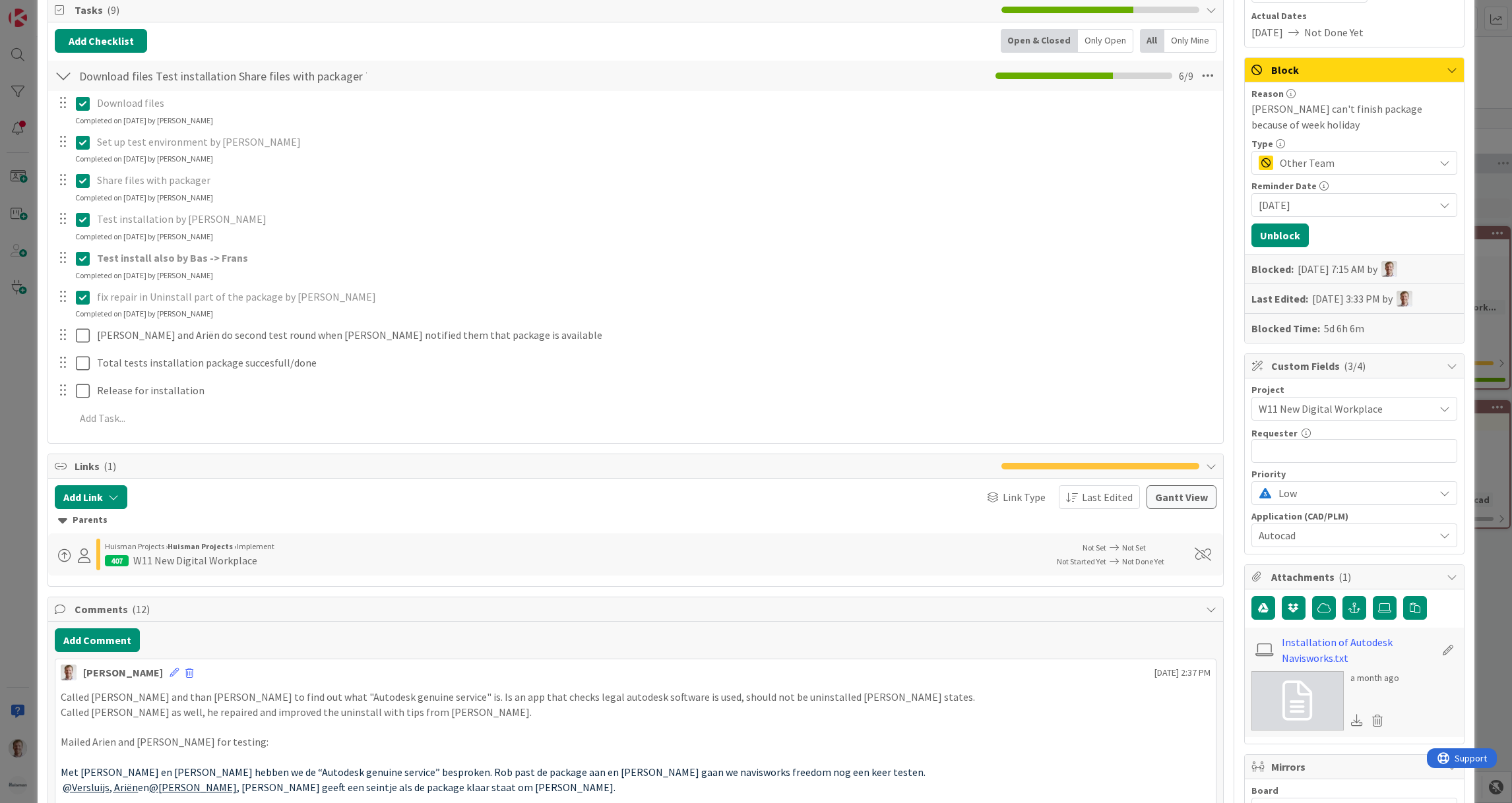
click at [67, 553] on span at bounding box center [65, 556] width 13 height 13
click at [335, 553] on div "407 W11 New Digital Workplace" at bounding box center [572, 561] width 933 height 16
click at [1397, 155] on span "Other Team" at bounding box center [1353, 163] width 148 height 19
click at [1414, 158] on div "Other Team" at bounding box center [1355, 163] width 205 height 23
click at [1440, 158] on icon at bounding box center [1445, 163] width 11 height 11
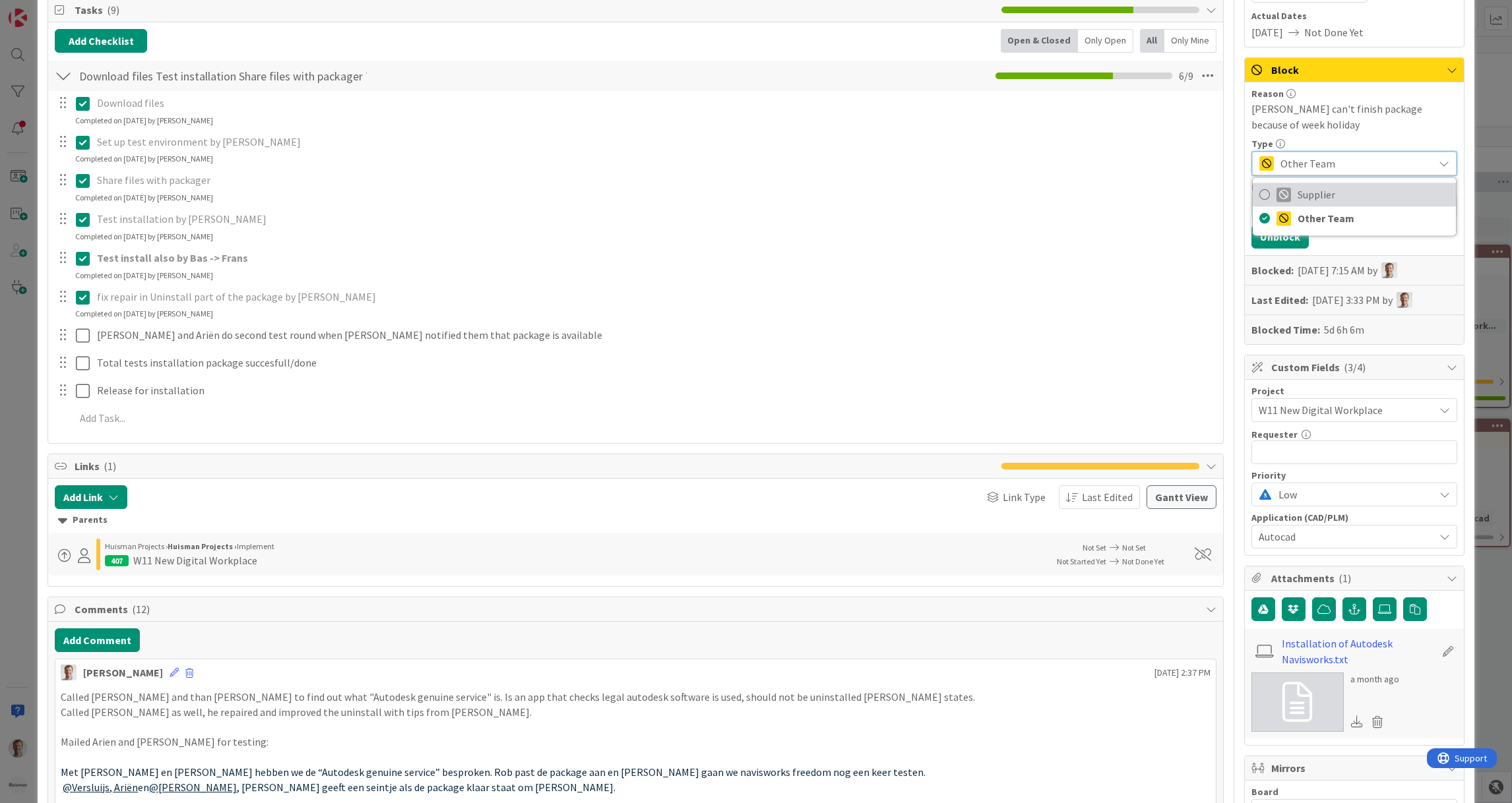
click at [1260, 193] on icon at bounding box center [1265, 195] width 11 height 20
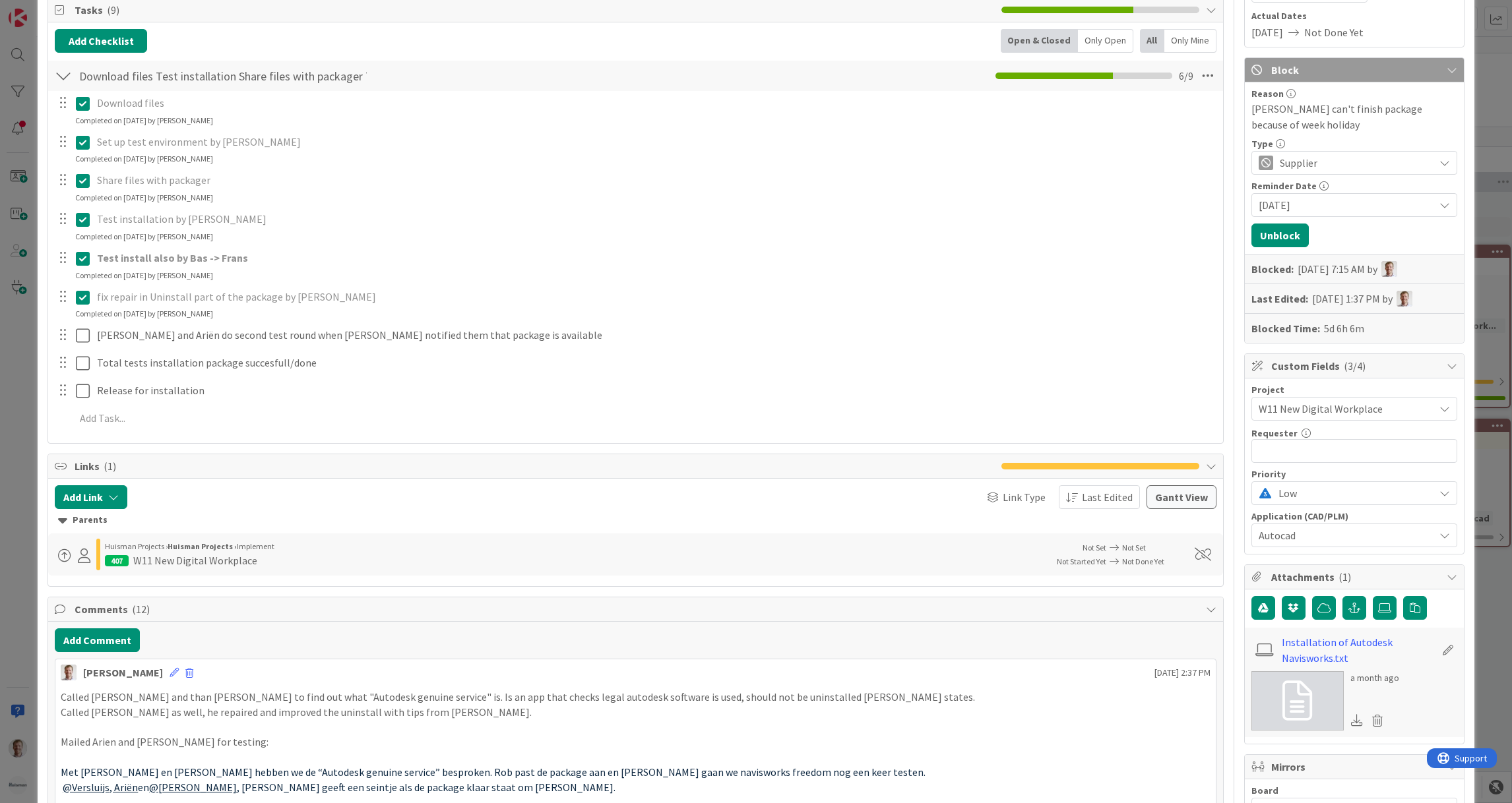
click at [1304, 163] on span "Supplier" at bounding box center [1353, 163] width 148 height 19
click at [1260, 219] on icon at bounding box center [1265, 218] width 11 height 20
click at [1359, 146] on div "Type" at bounding box center [1355, 144] width 206 height 9
click at [1368, 158] on span "Other Team" at bounding box center [1353, 163] width 148 height 19
